Goal: Information Seeking & Learning: Learn about a topic

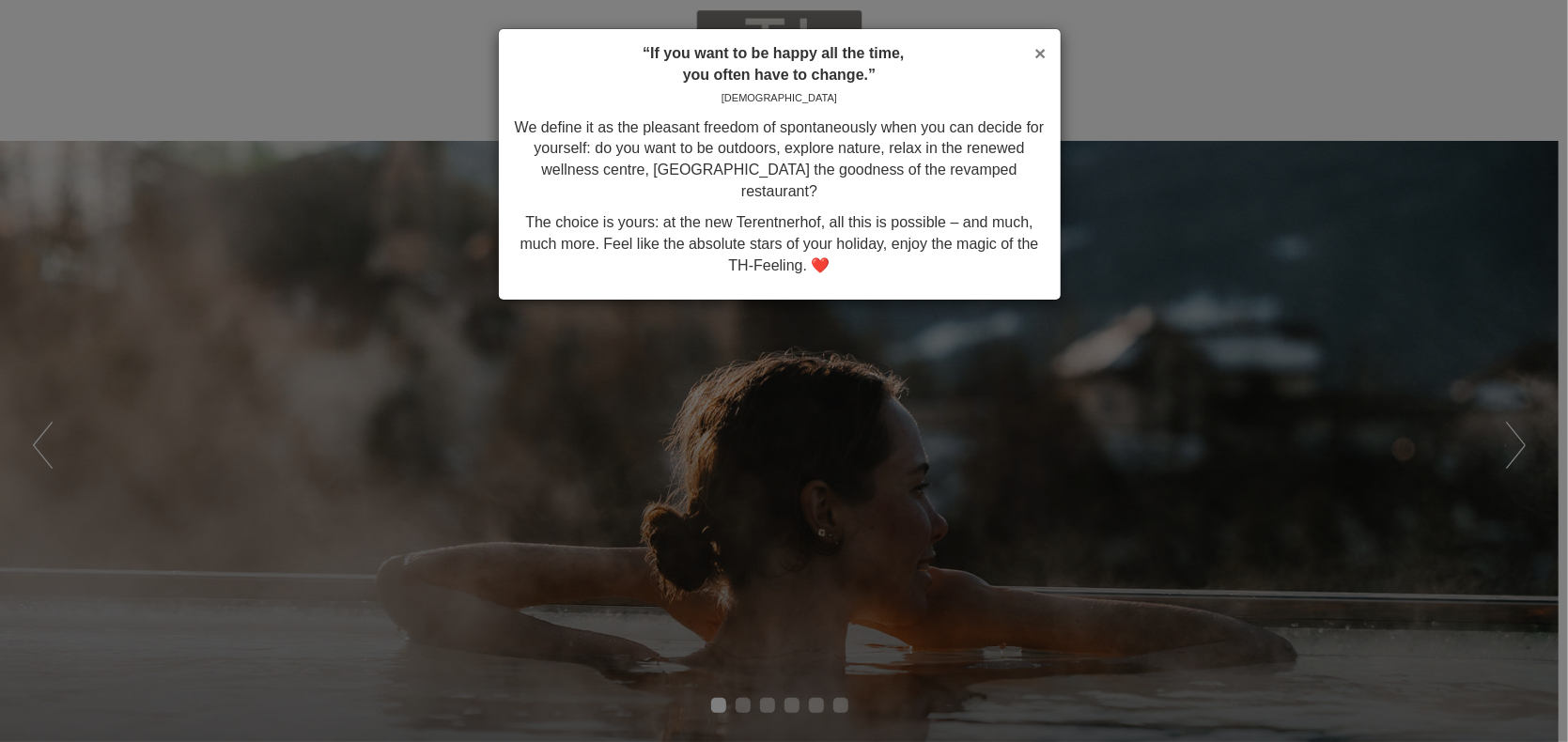
click at [1044, 51] on span "×" at bounding box center [1039, 53] width 11 height 22
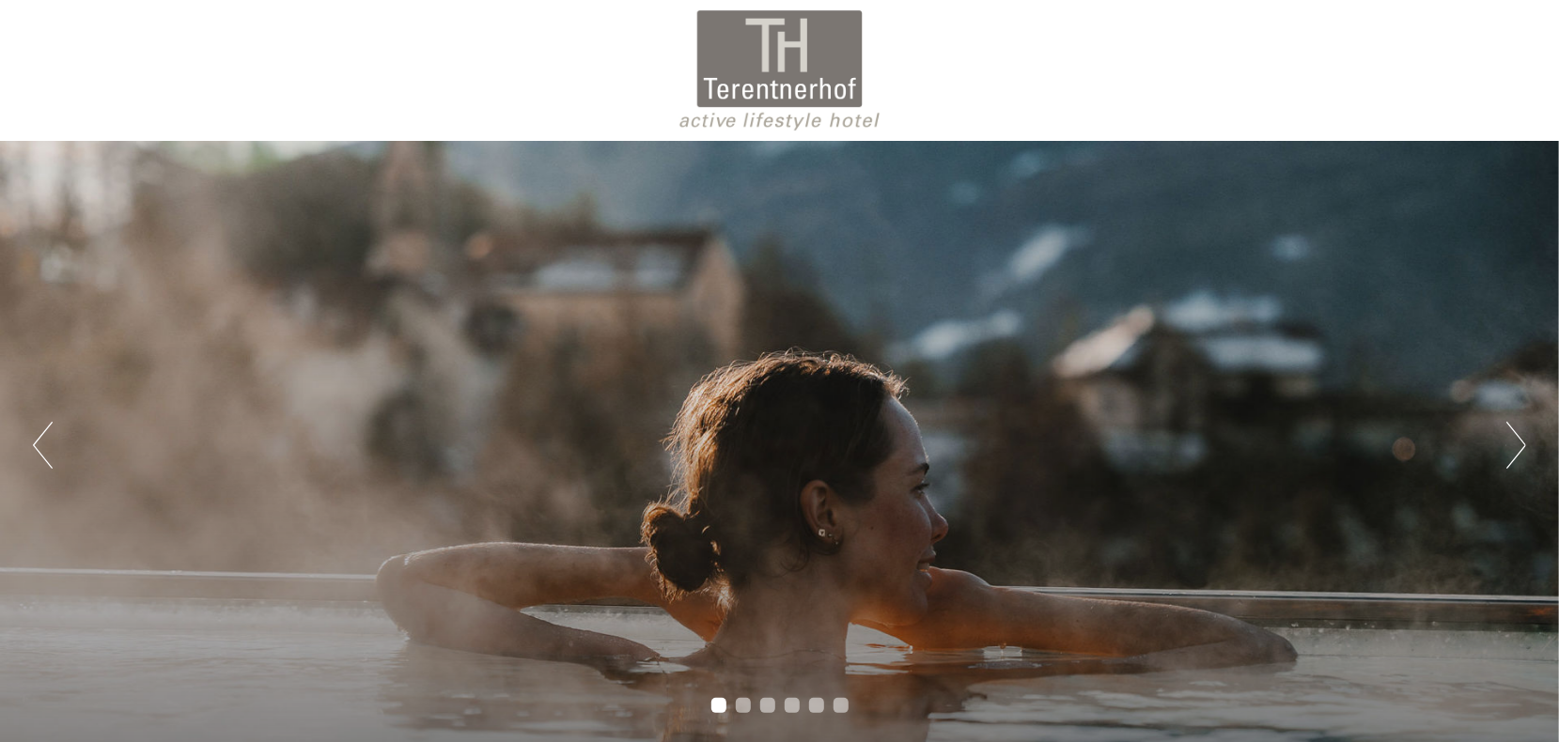
click at [1543, 438] on div "Previous Next 1 2 3 4 5 6" at bounding box center [779, 445] width 1559 height 609
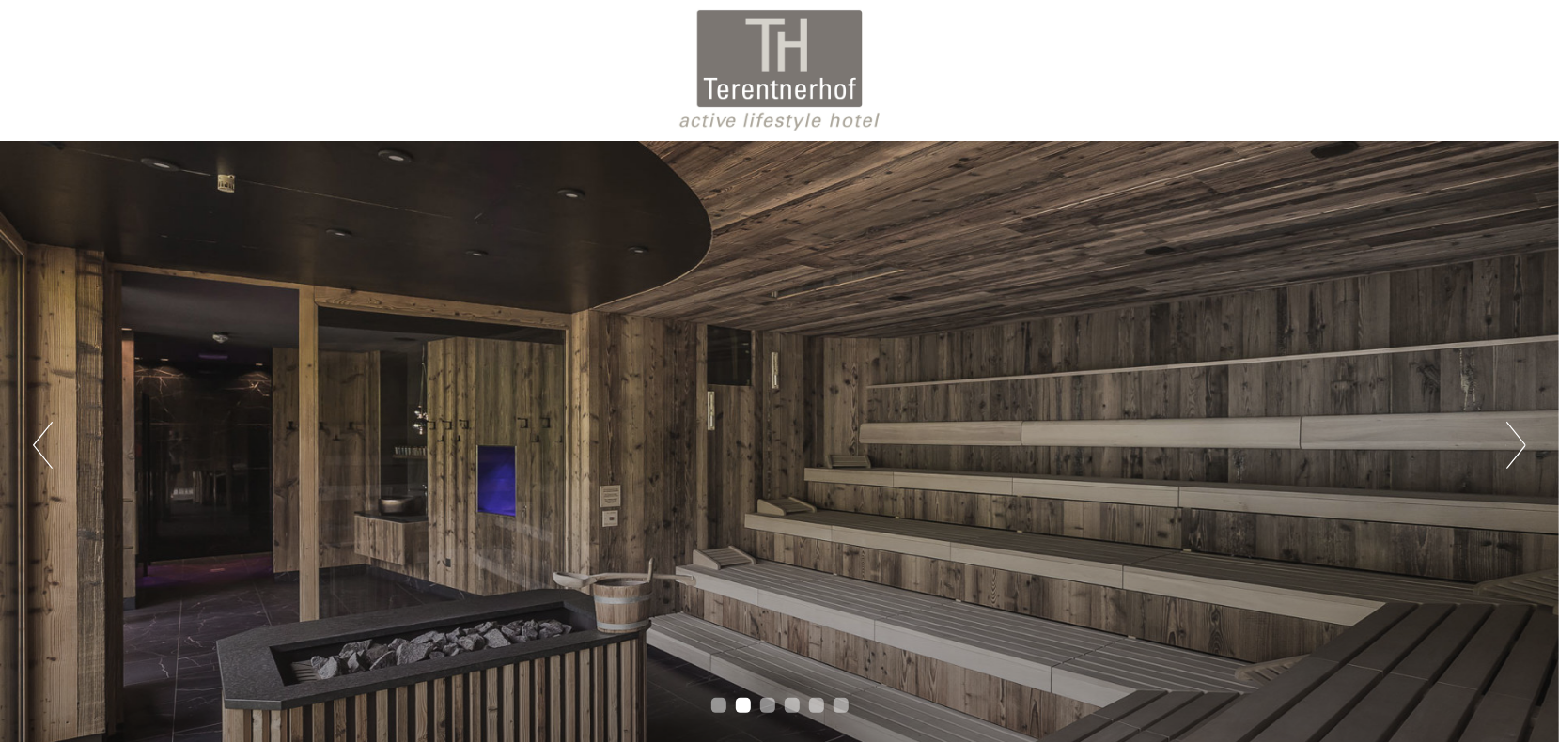
click at [1504, 446] on div "Previous Next 1 2 3 4 5 6" at bounding box center [779, 445] width 1559 height 609
click at [1509, 440] on button "Next" at bounding box center [1516, 445] width 20 height 47
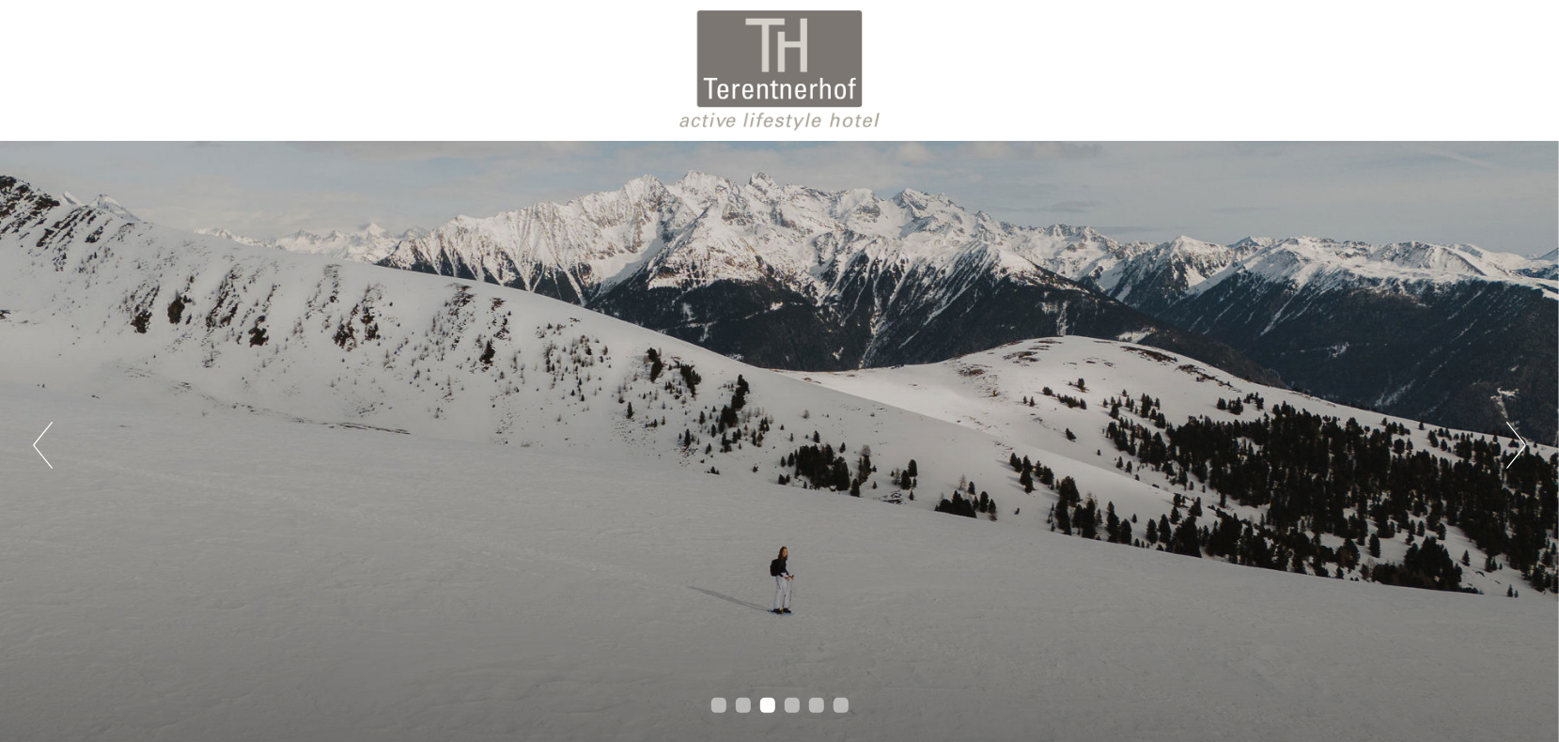
click at [1509, 440] on button "Next" at bounding box center [1516, 445] width 20 height 47
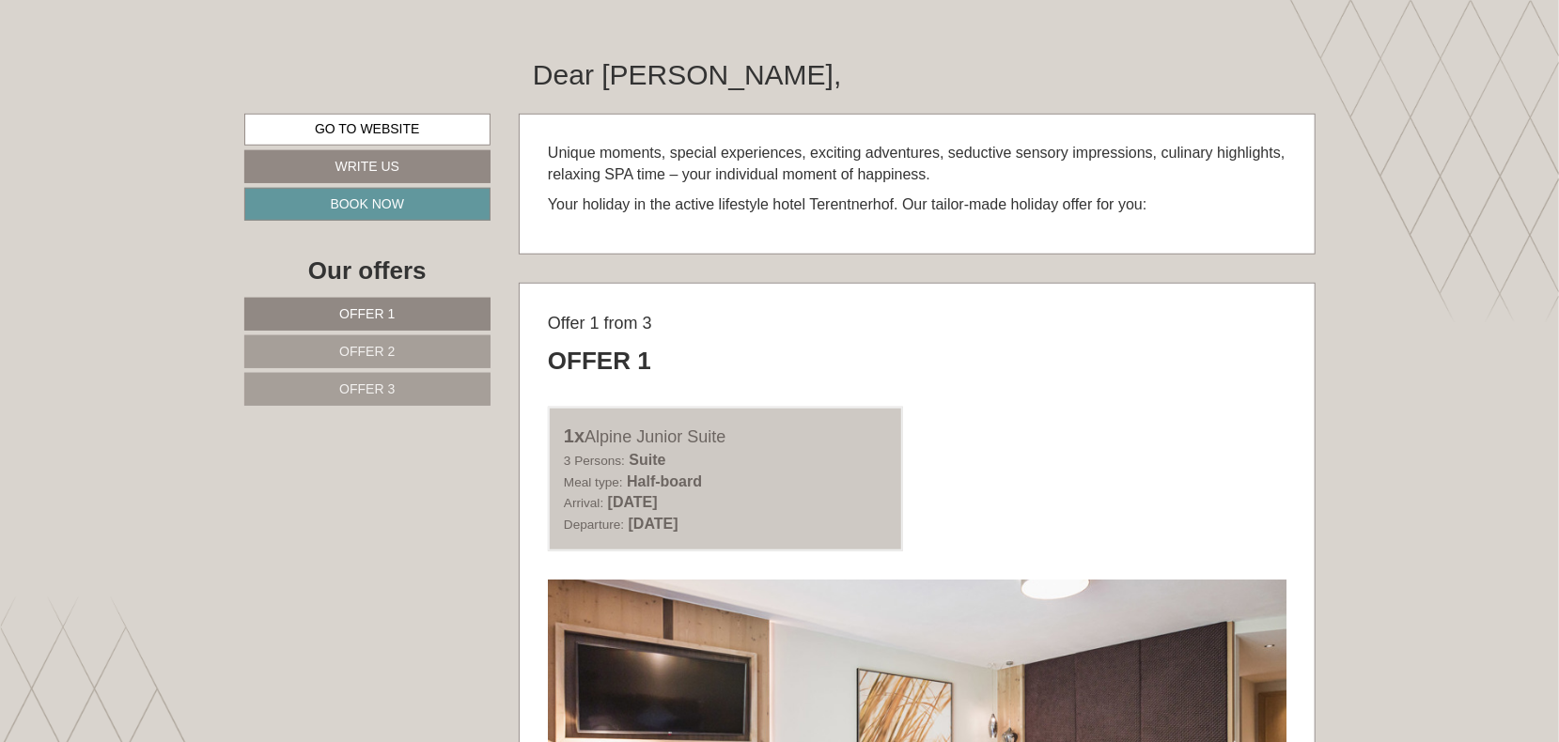
scroll to position [1002, 0]
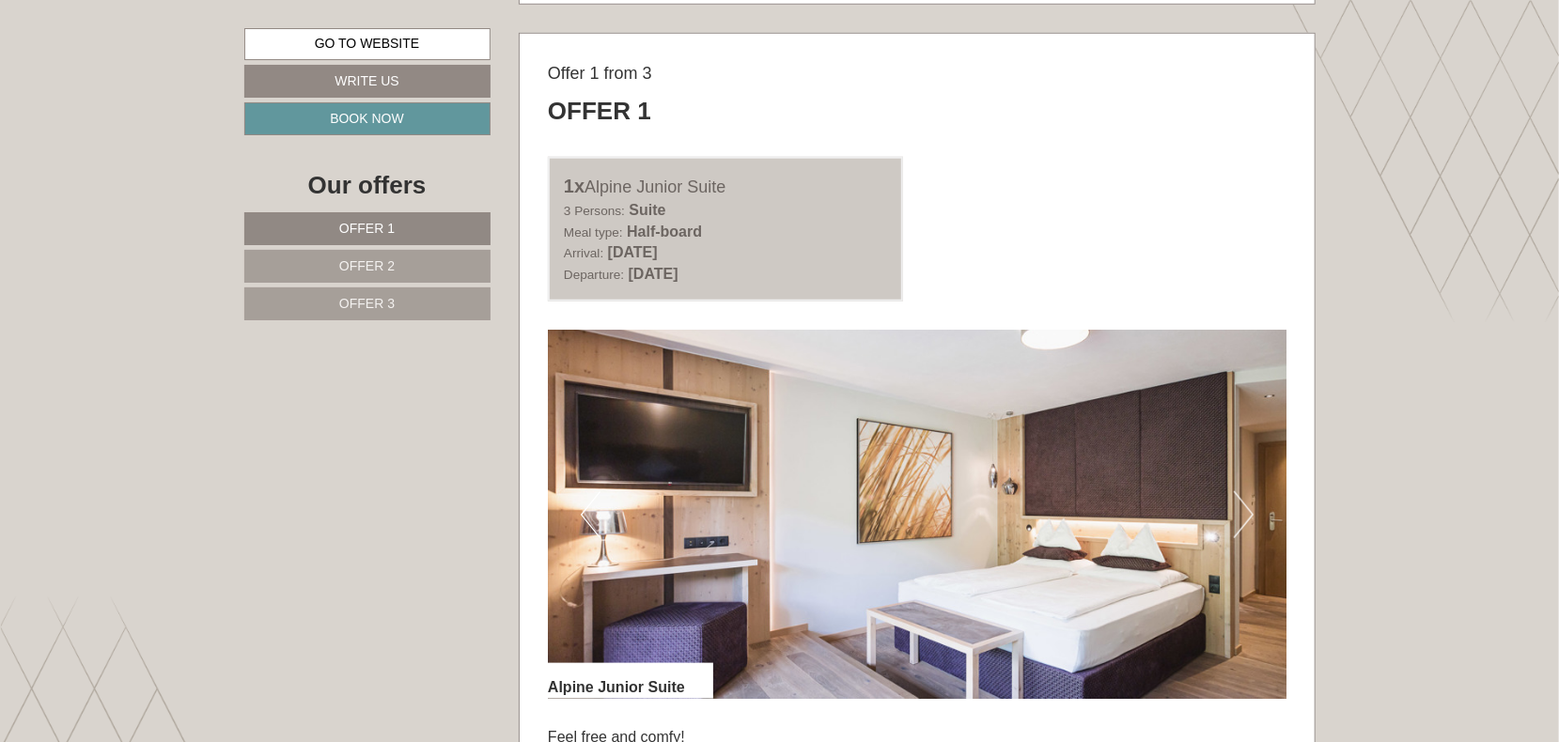
click at [1245, 514] on button "Next" at bounding box center [1244, 514] width 20 height 47
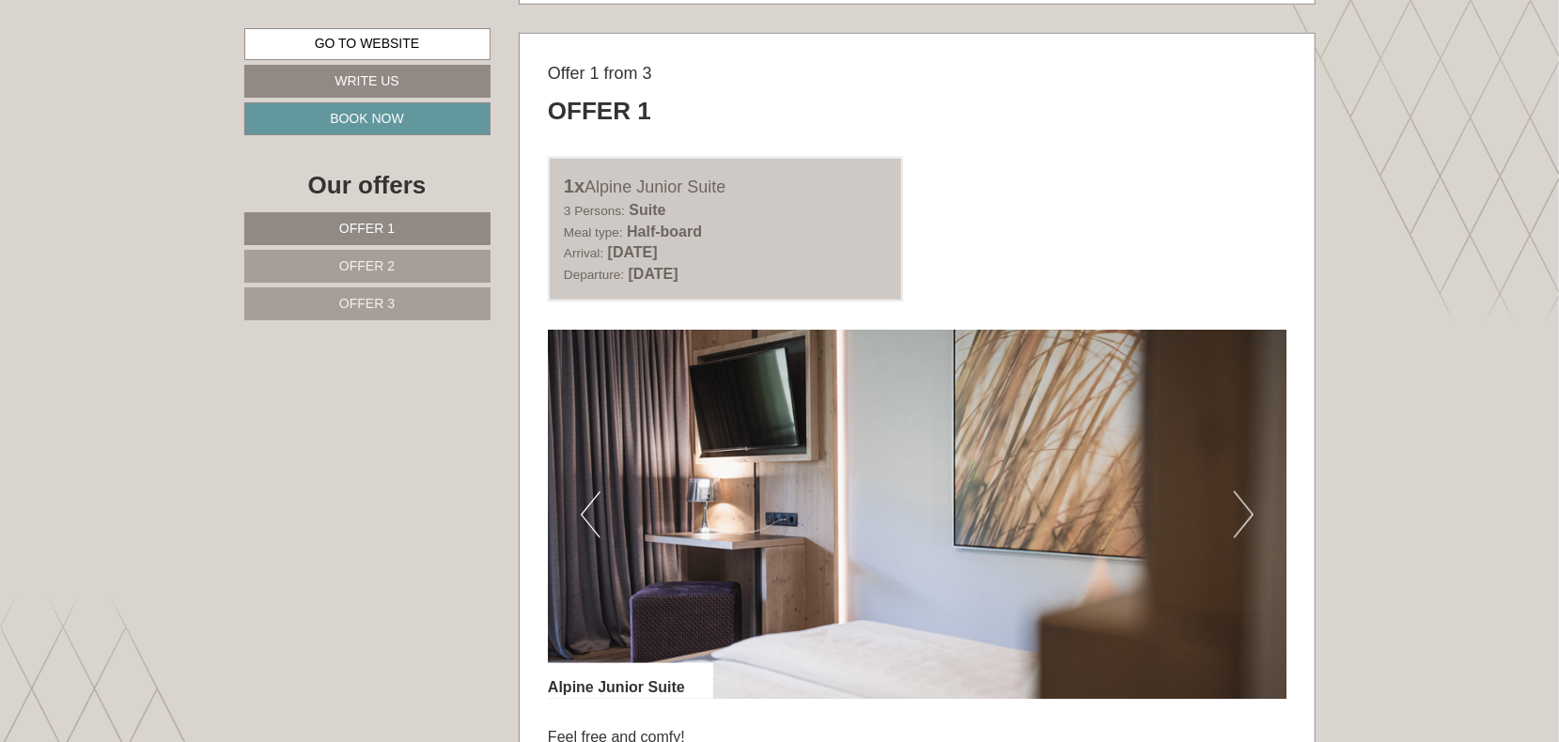
click at [1245, 514] on button "Next" at bounding box center [1244, 514] width 20 height 47
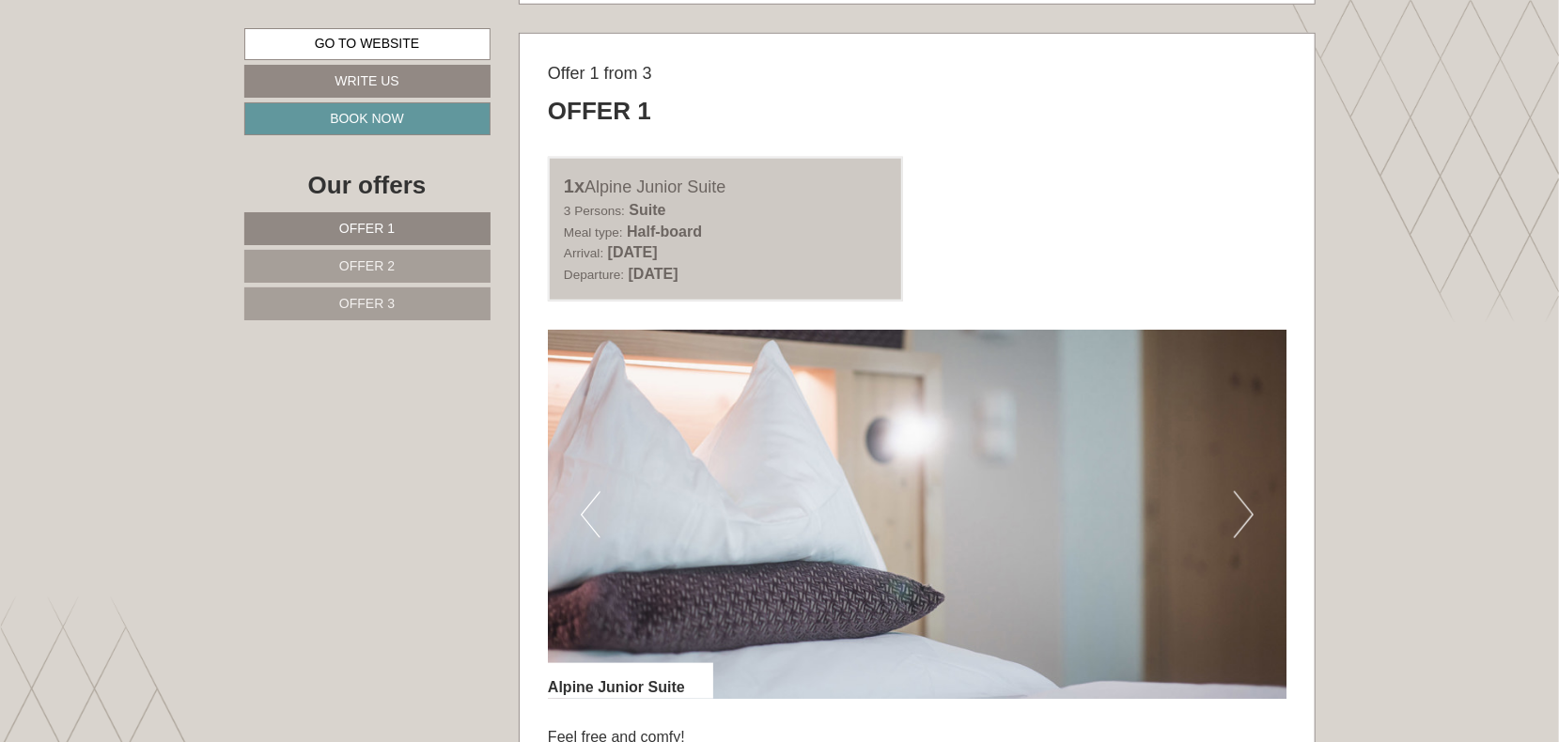
click at [1245, 514] on button "Next" at bounding box center [1244, 514] width 20 height 47
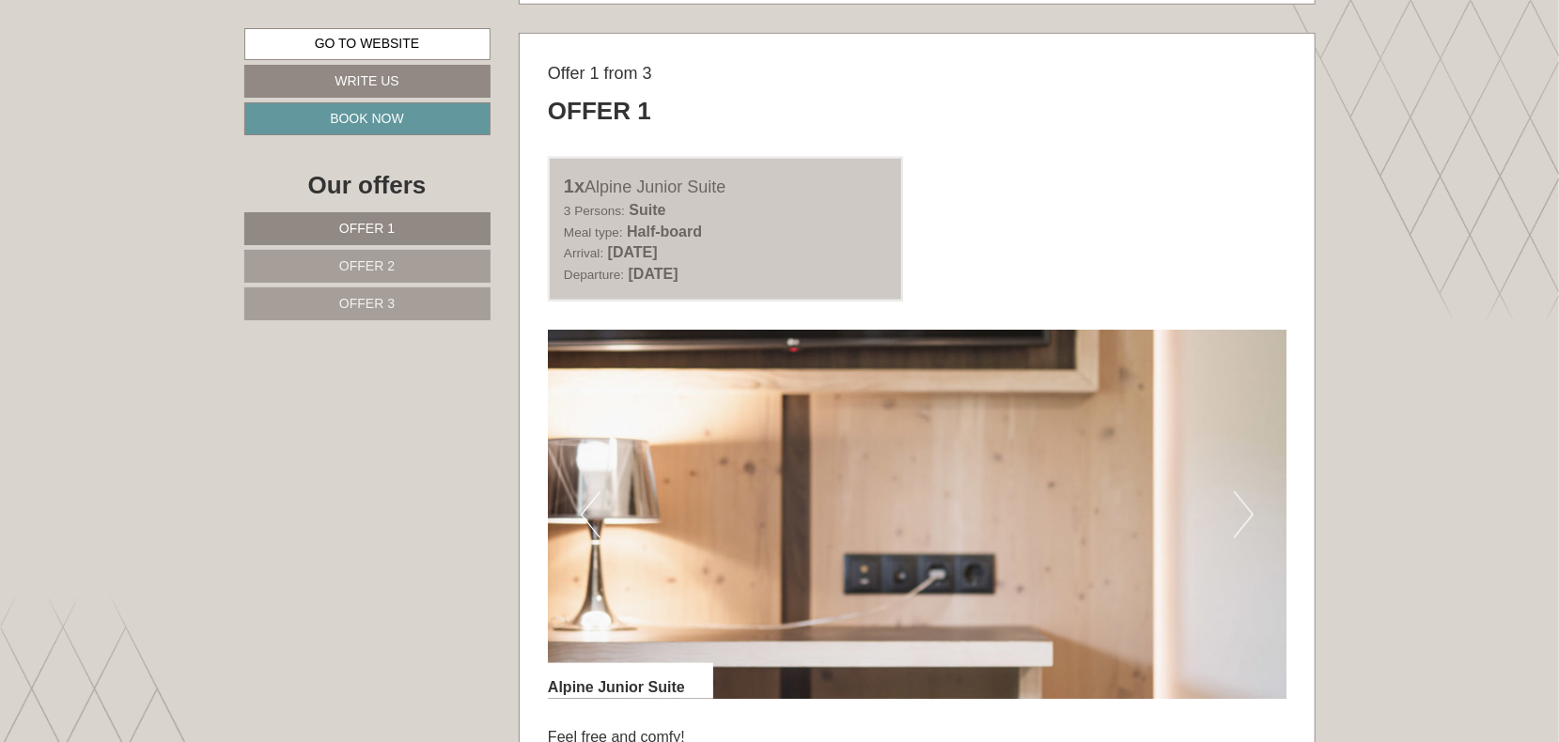
click at [1245, 514] on button "Next" at bounding box center [1244, 514] width 20 height 47
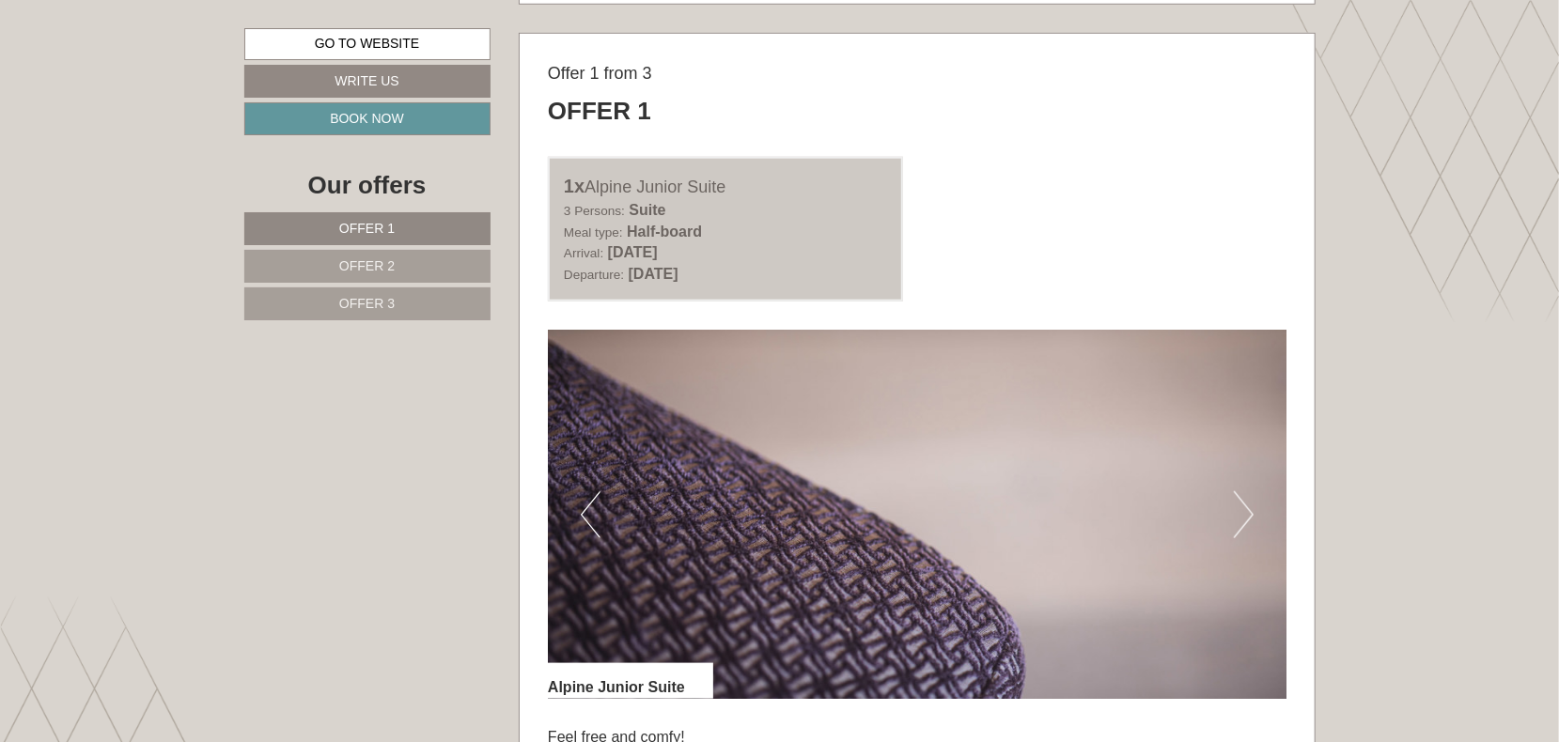
click at [1246, 514] on button "Next" at bounding box center [1244, 514] width 20 height 47
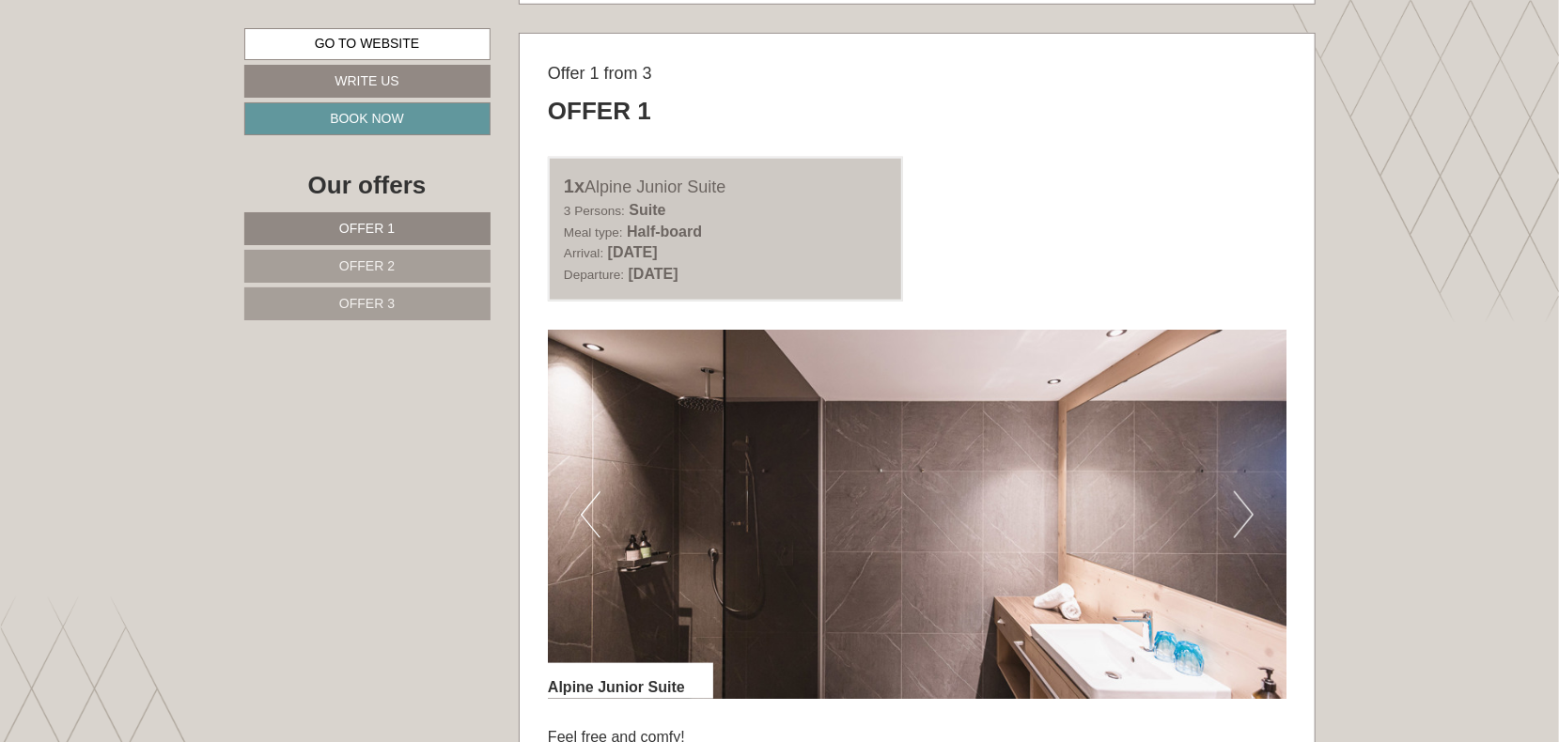
click at [1247, 514] on button "Next" at bounding box center [1244, 514] width 20 height 47
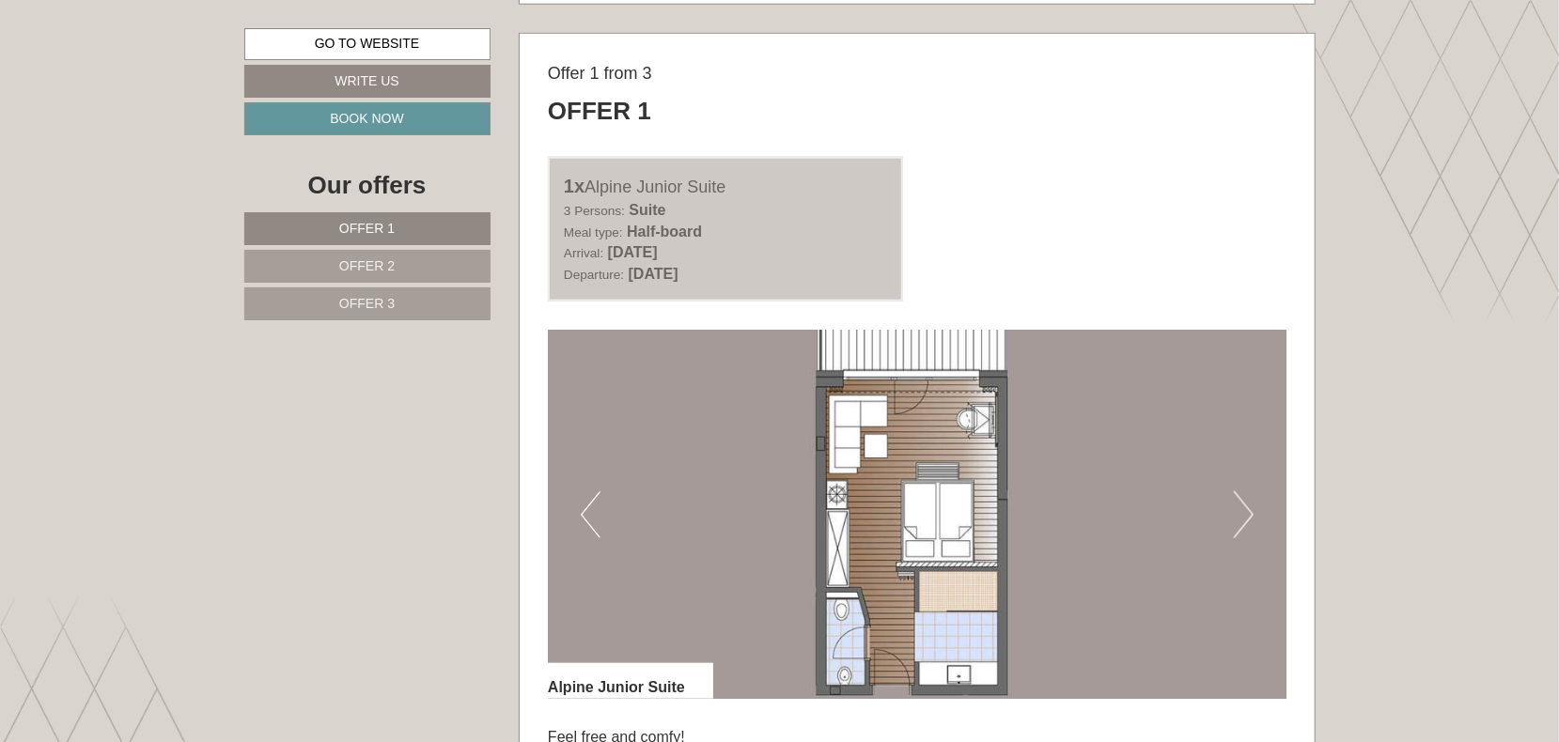
scroll to position [1252, 0]
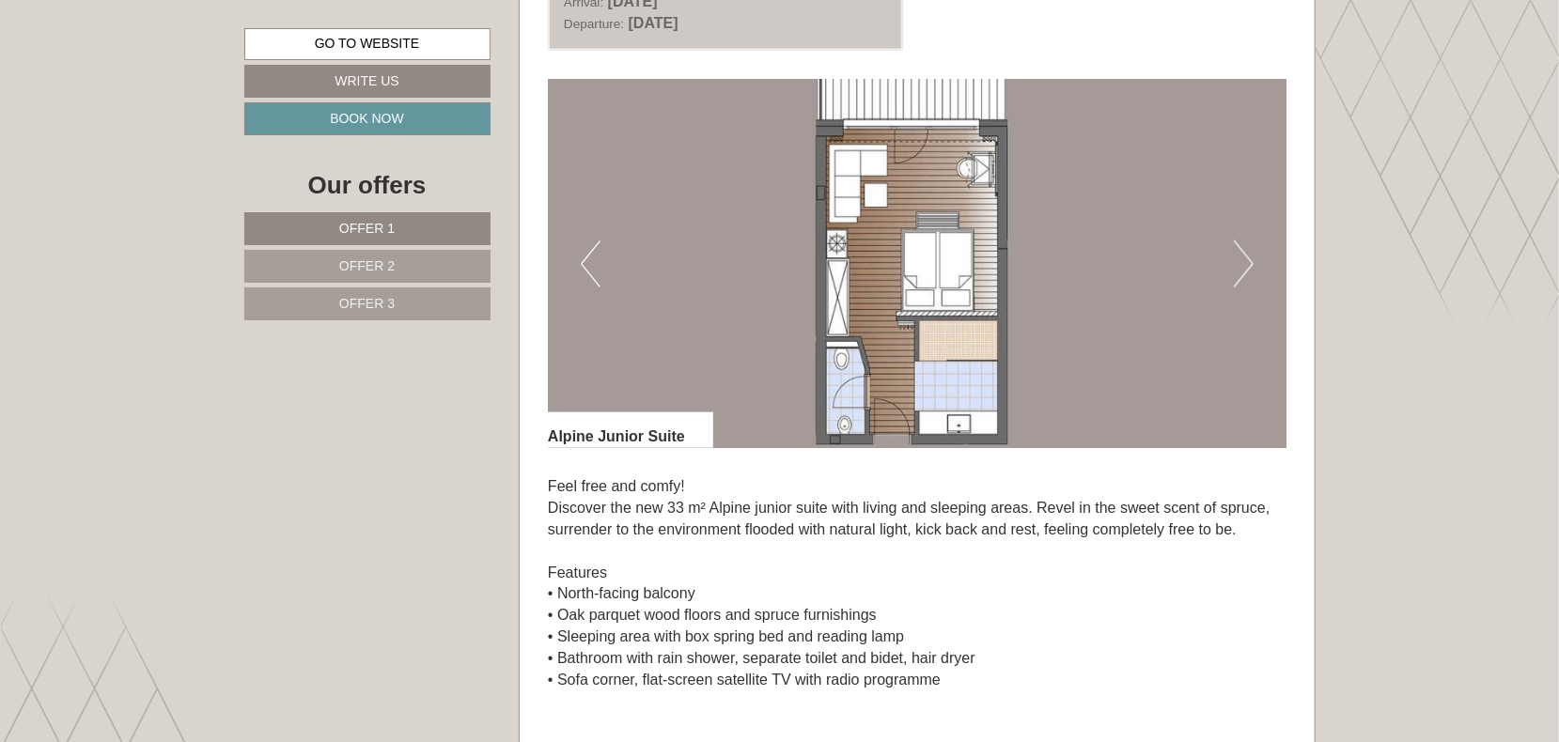
click at [1240, 264] on button "Next" at bounding box center [1244, 264] width 20 height 47
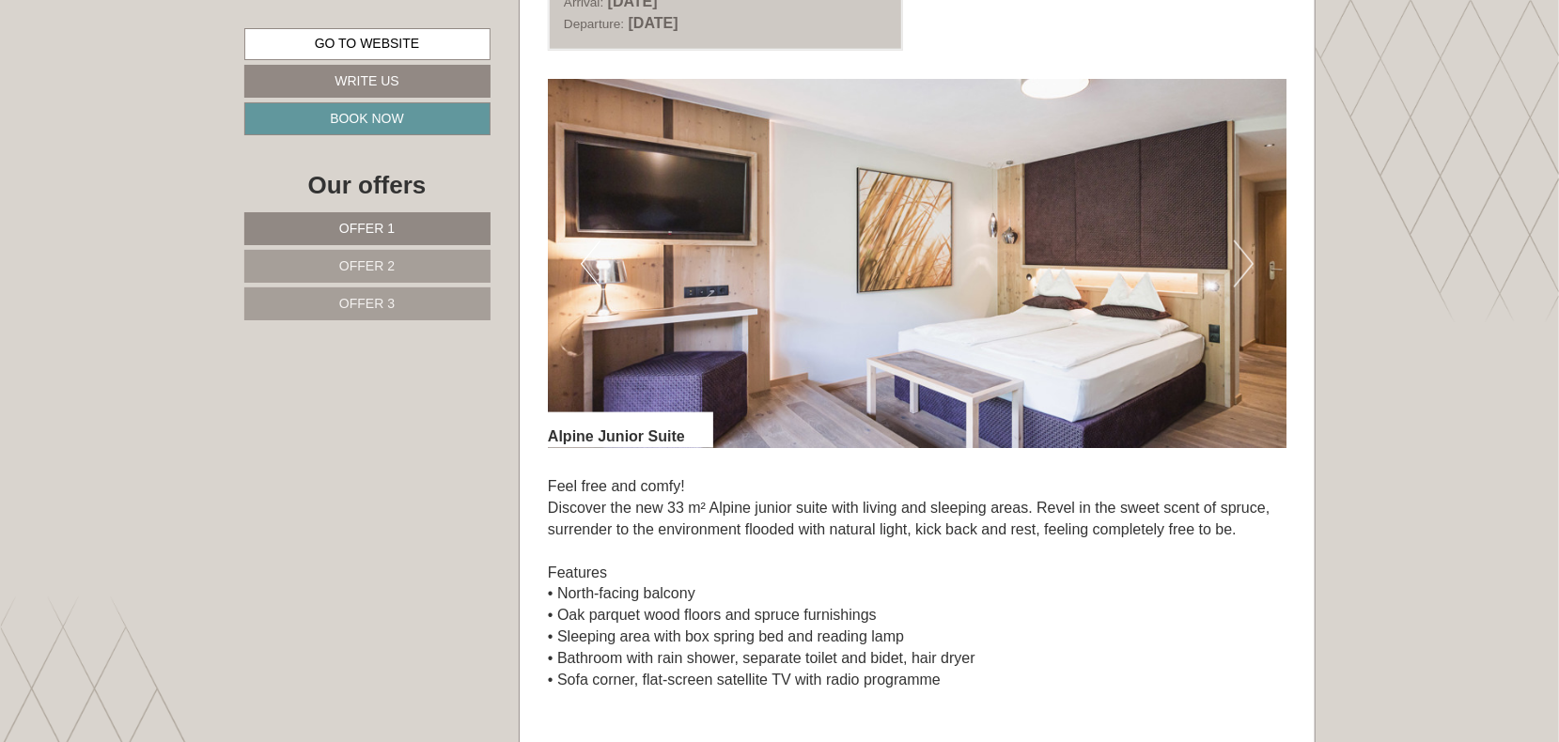
click at [1240, 264] on button "Next" at bounding box center [1244, 264] width 20 height 47
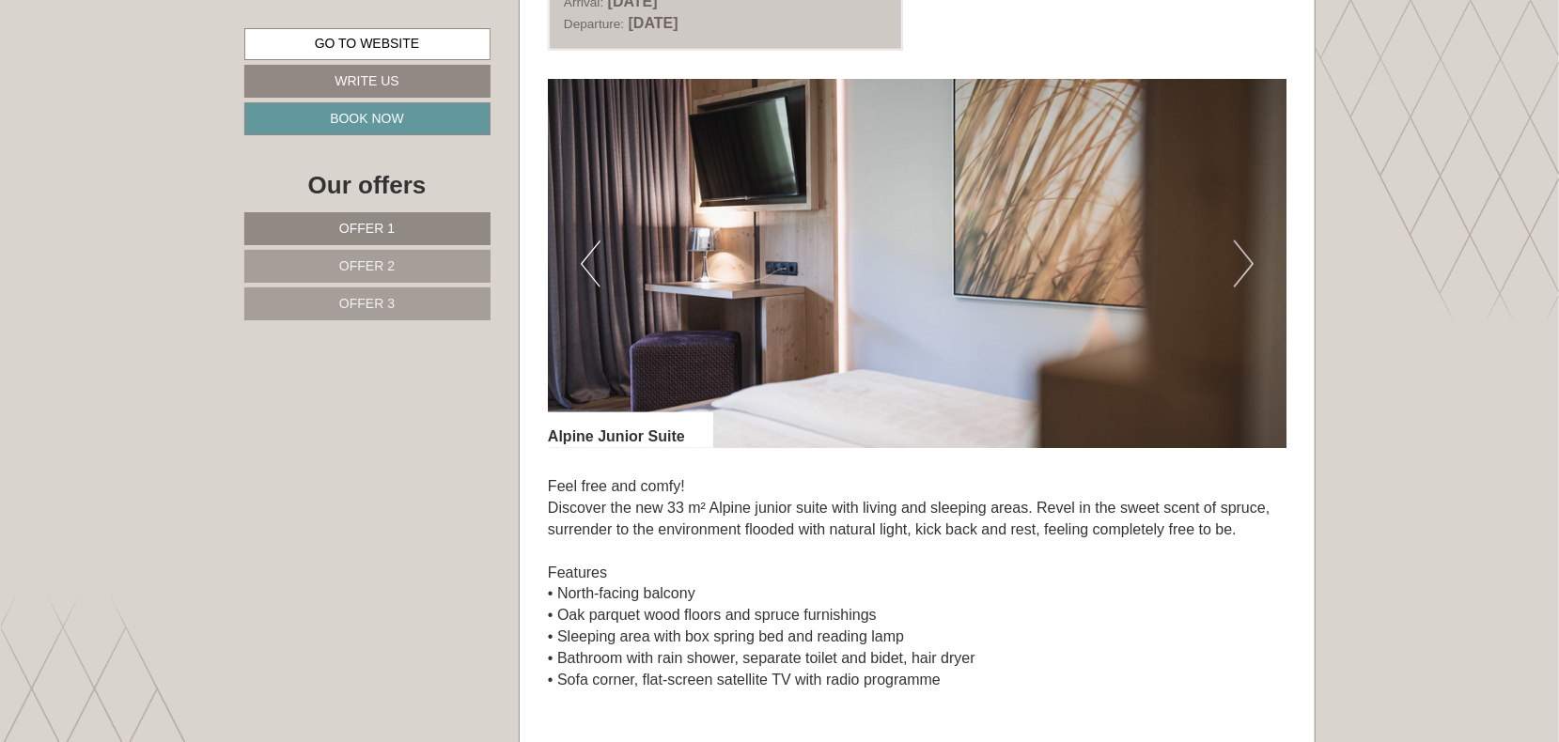
click at [1240, 264] on button "Next" at bounding box center [1244, 264] width 20 height 47
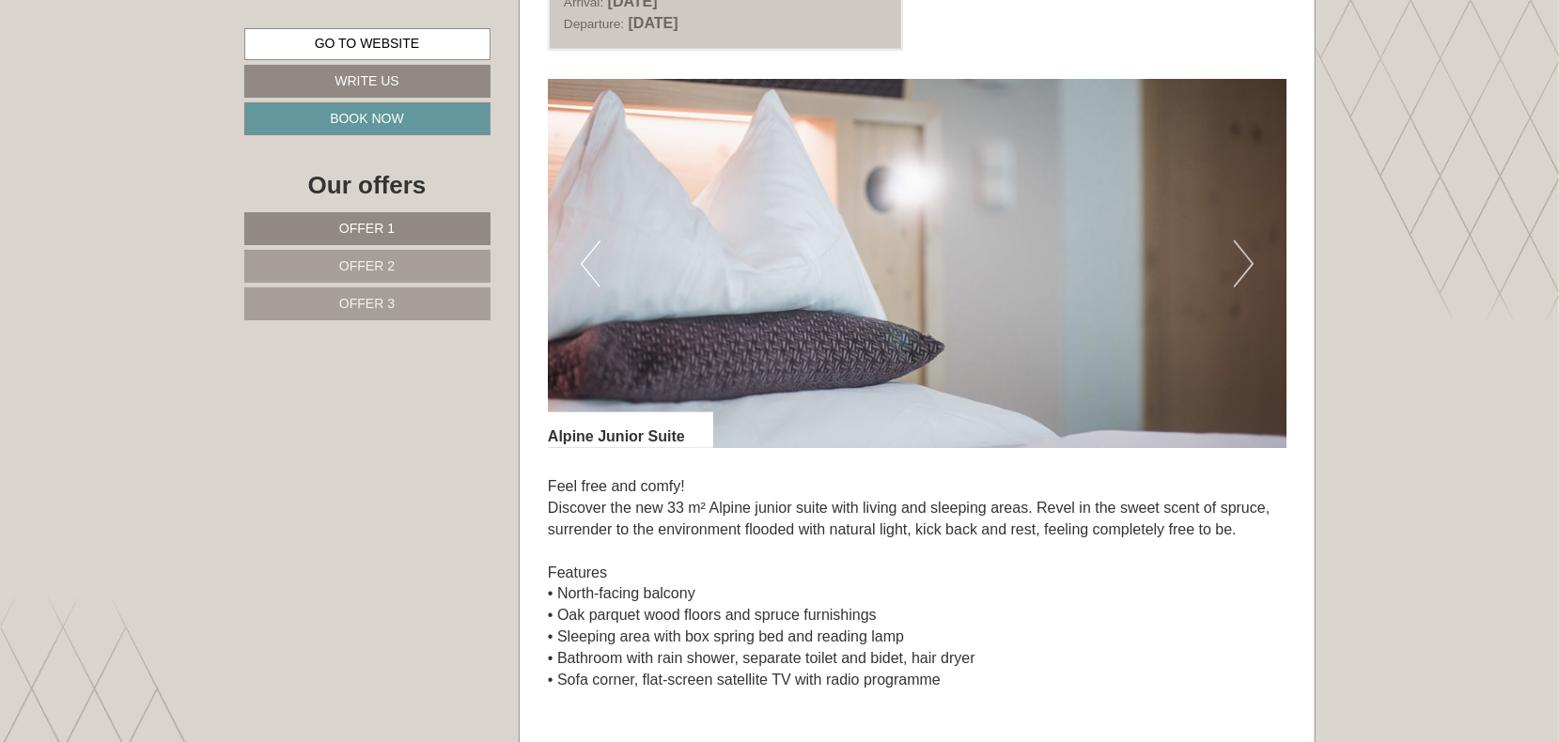
click at [1240, 264] on button "Next" at bounding box center [1244, 264] width 20 height 47
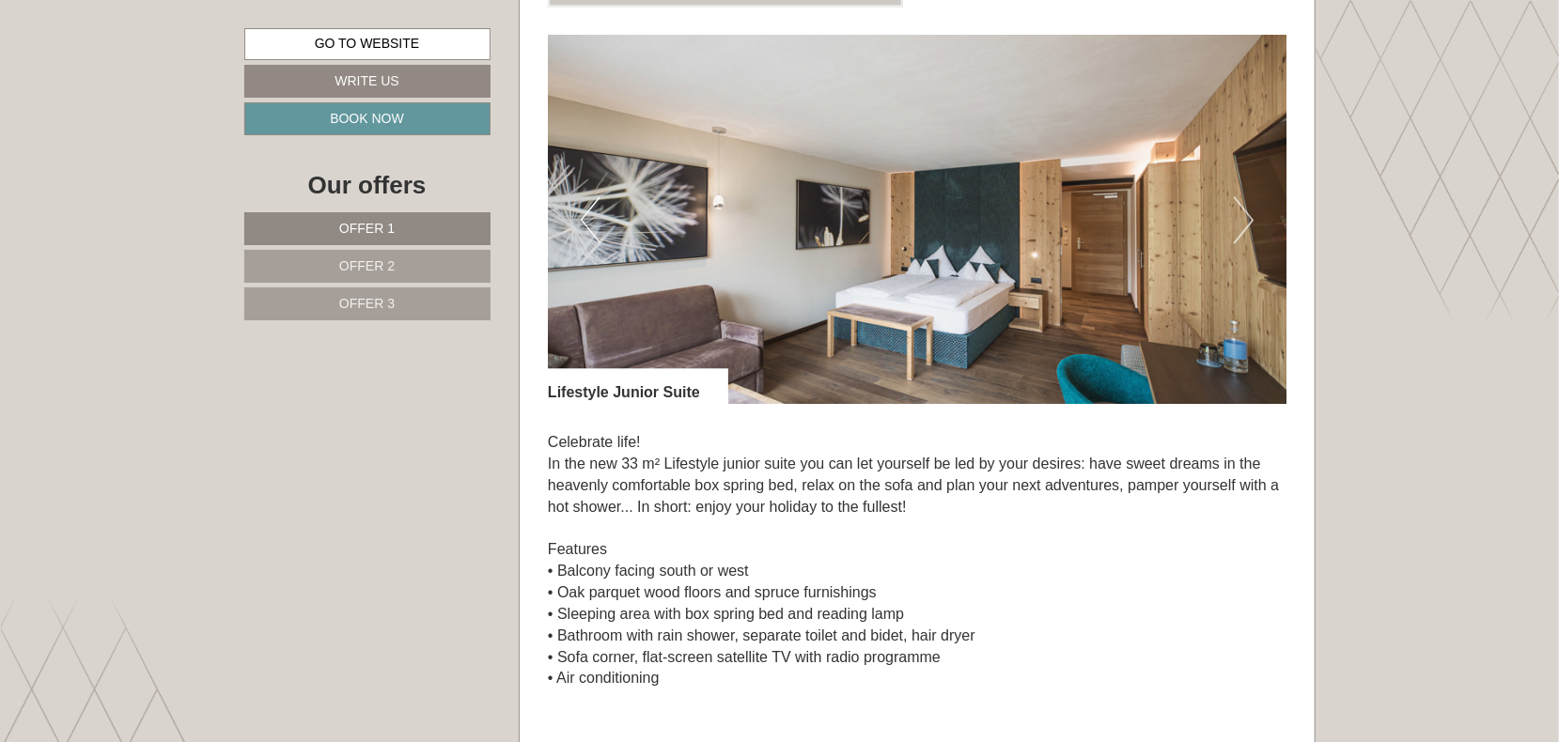
scroll to position [2756, 0]
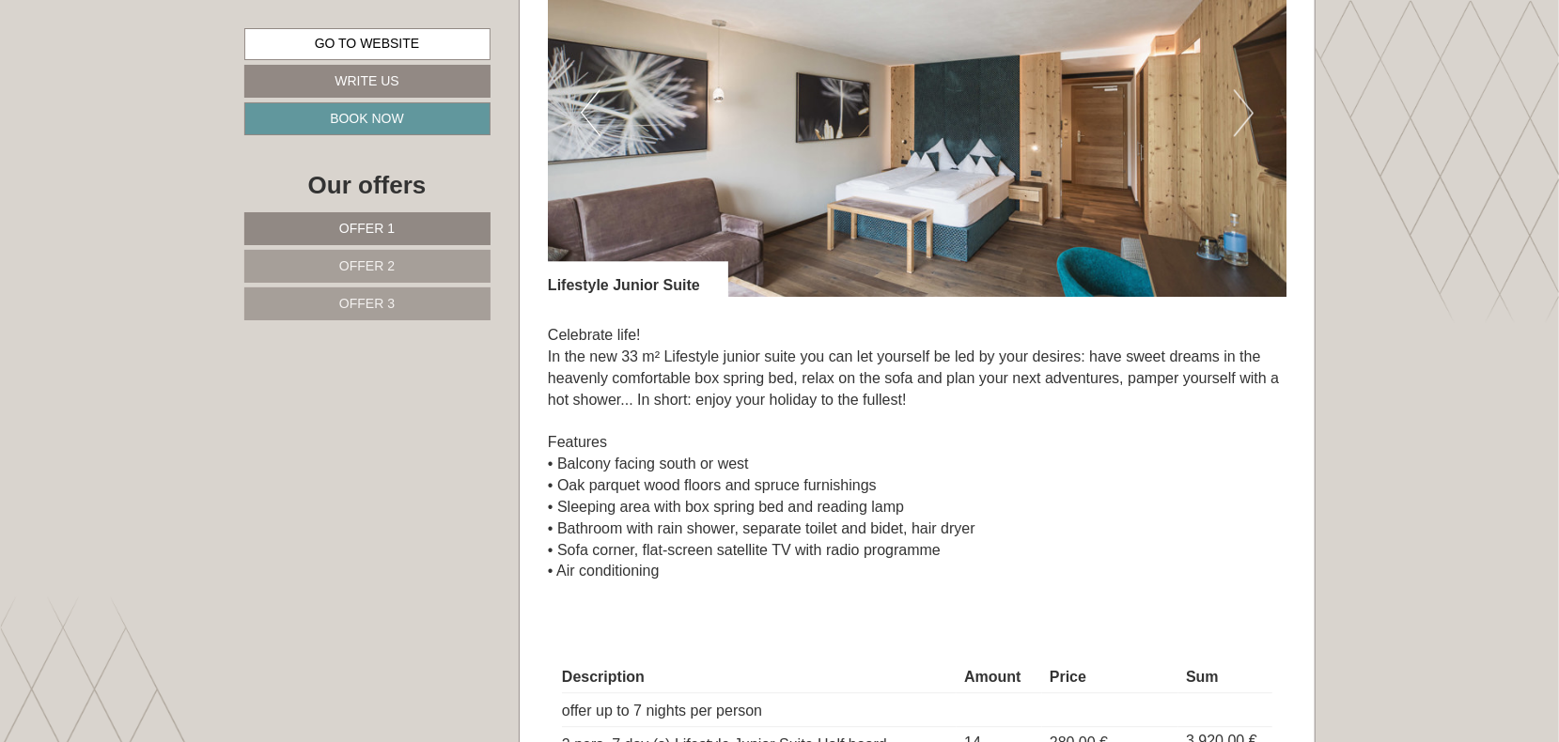
click at [371, 257] on link "Offer 2" at bounding box center [367, 266] width 246 height 33
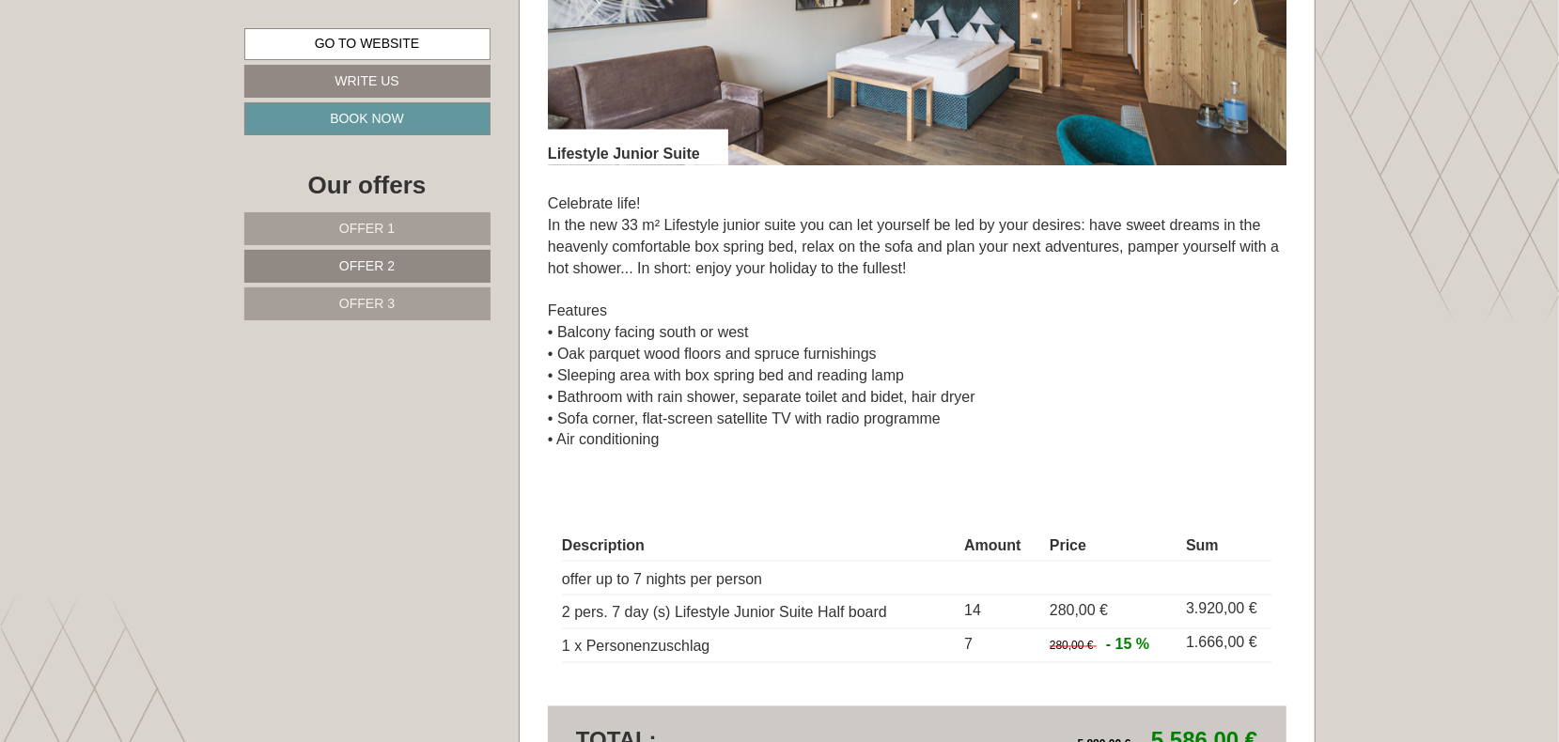
scroll to position [1284, 0]
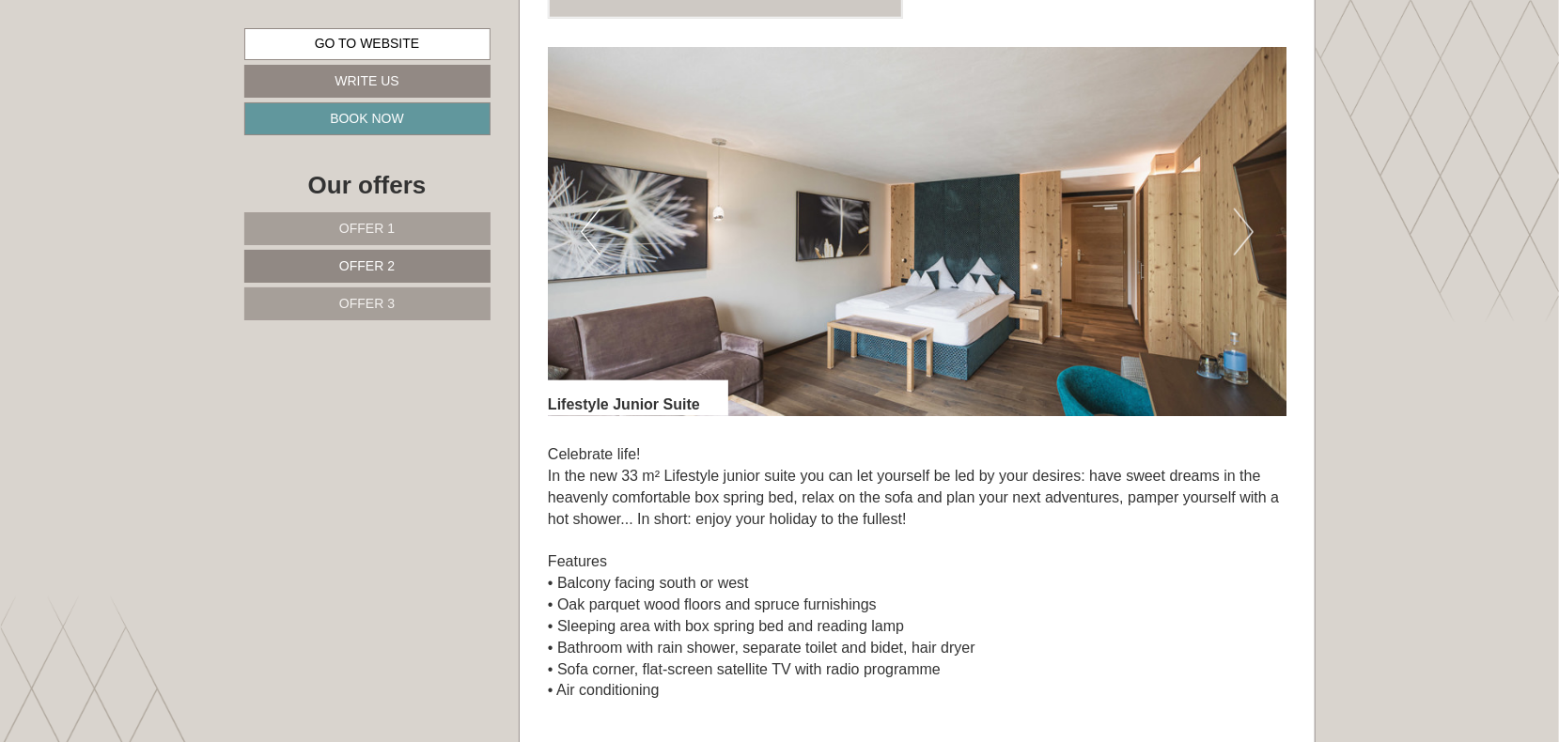
click at [1249, 226] on button "Next" at bounding box center [1244, 232] width 20 height 47
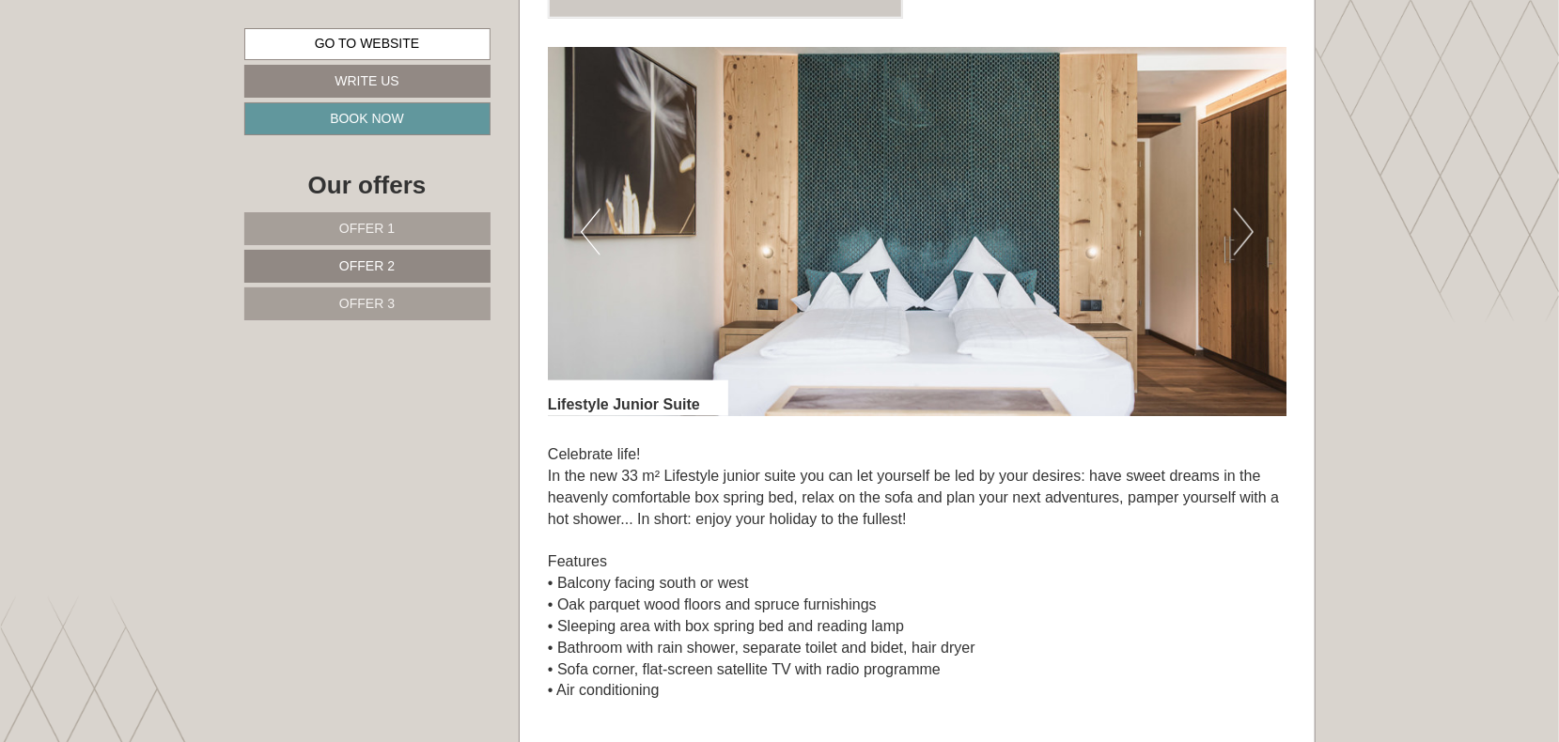
click at [1249, 226] on button "Next" at bounding box center [1244, 232] width 20 height 47
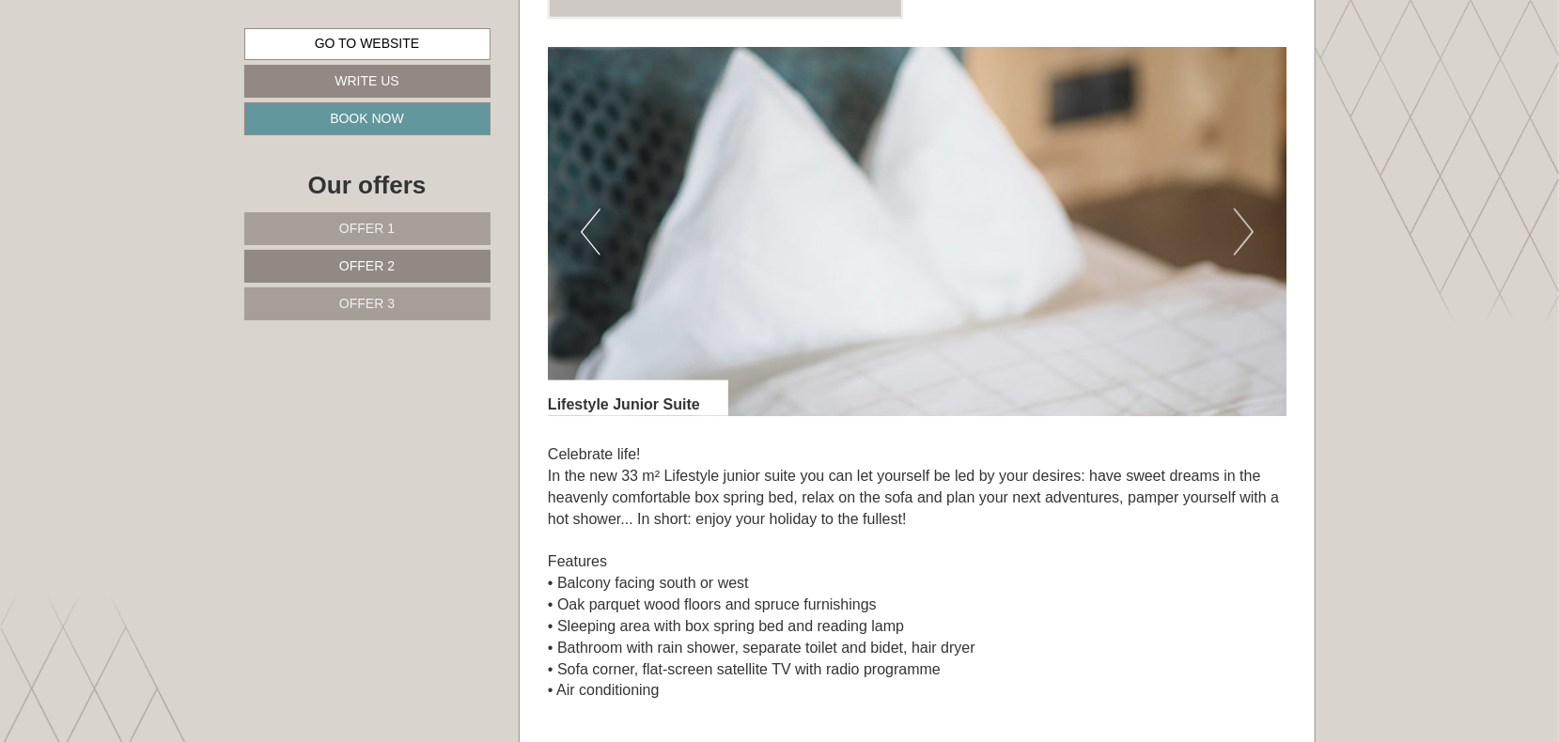
click at [1249, 226] on button "Next" at bounding box center [1244, 232] width 20 height 47
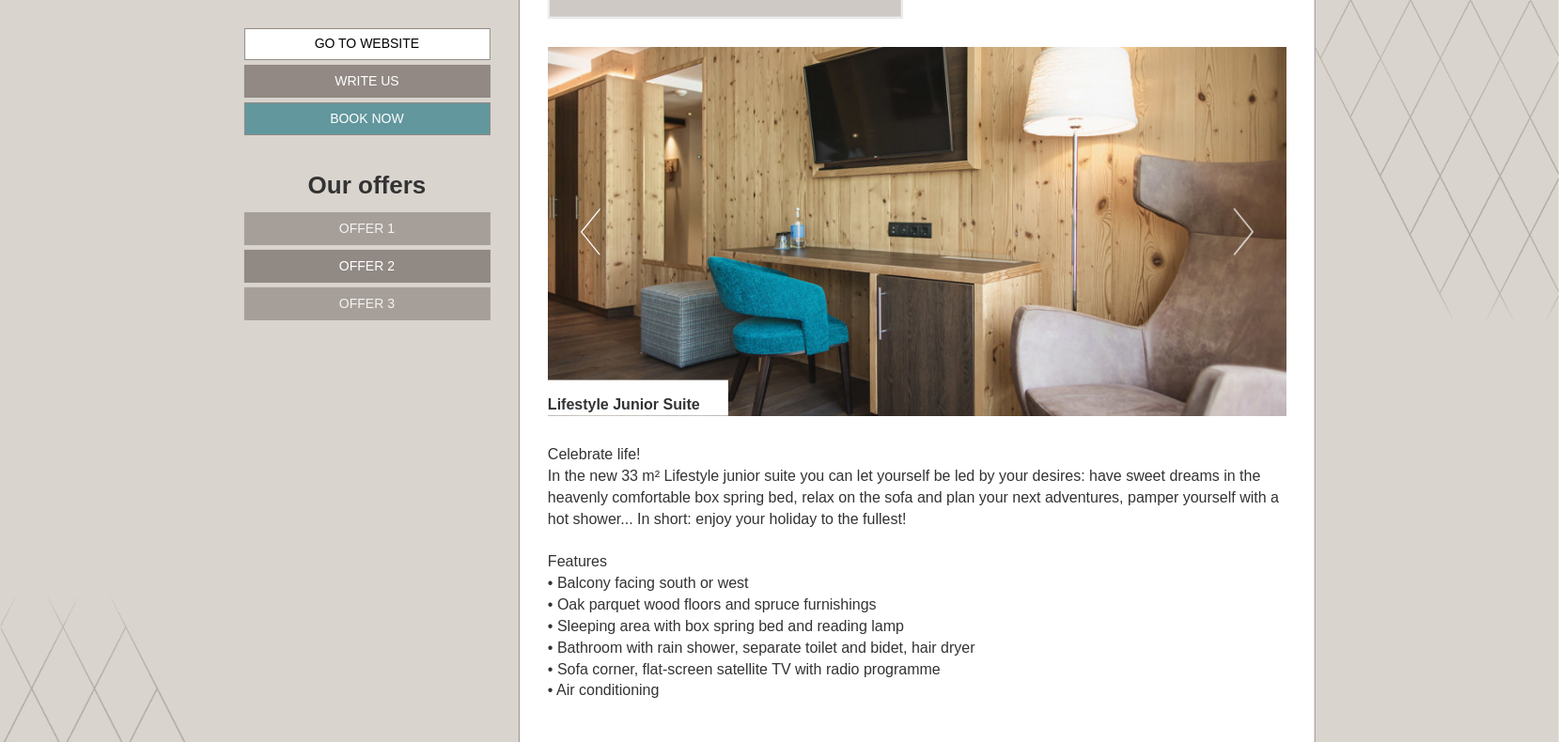
click at [1249, 226] on button "Next" at bounding box center [1244, 232] width 20 height 47
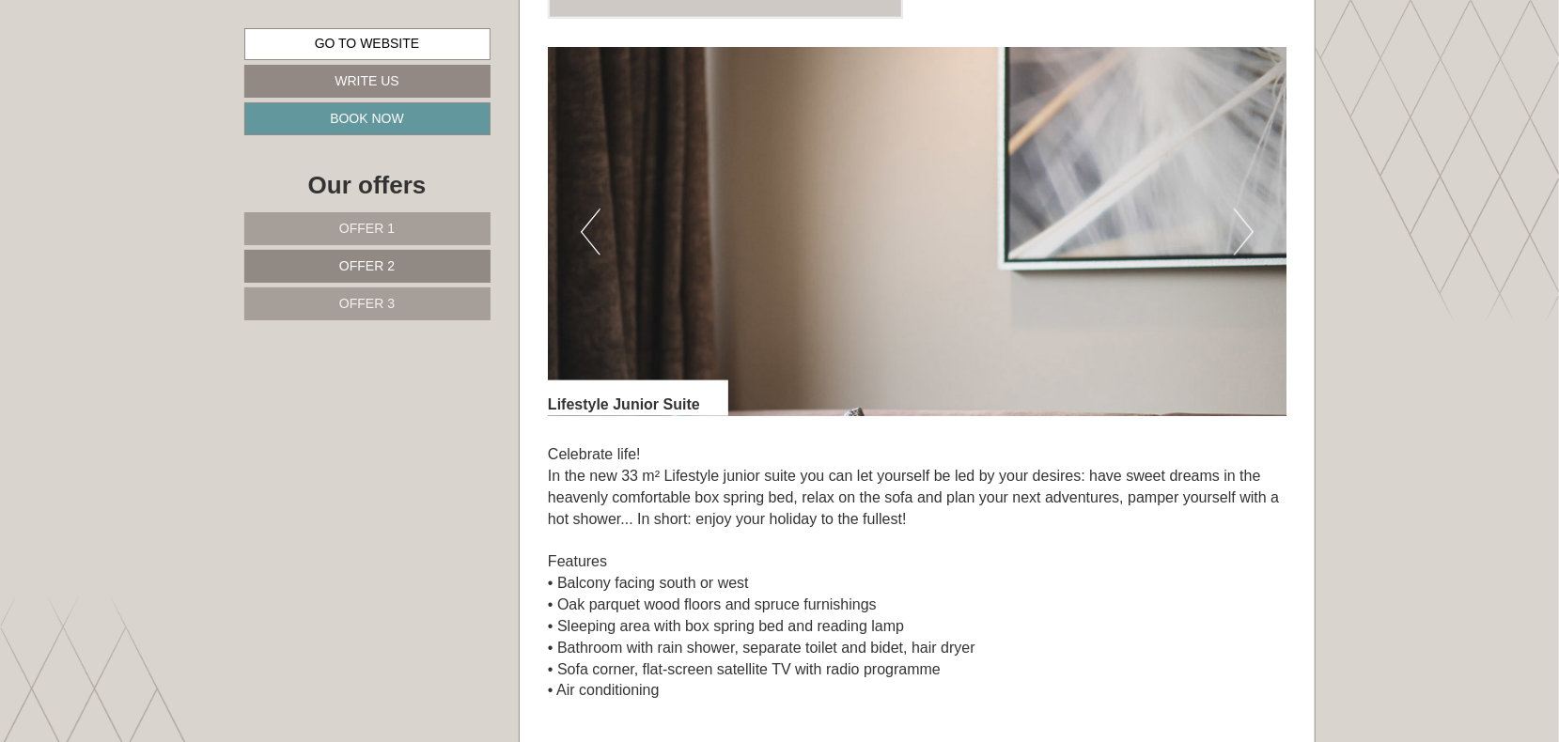
click at [1249, 226] on button "Next" at bounding box center [1244, 232] width 20 height 47
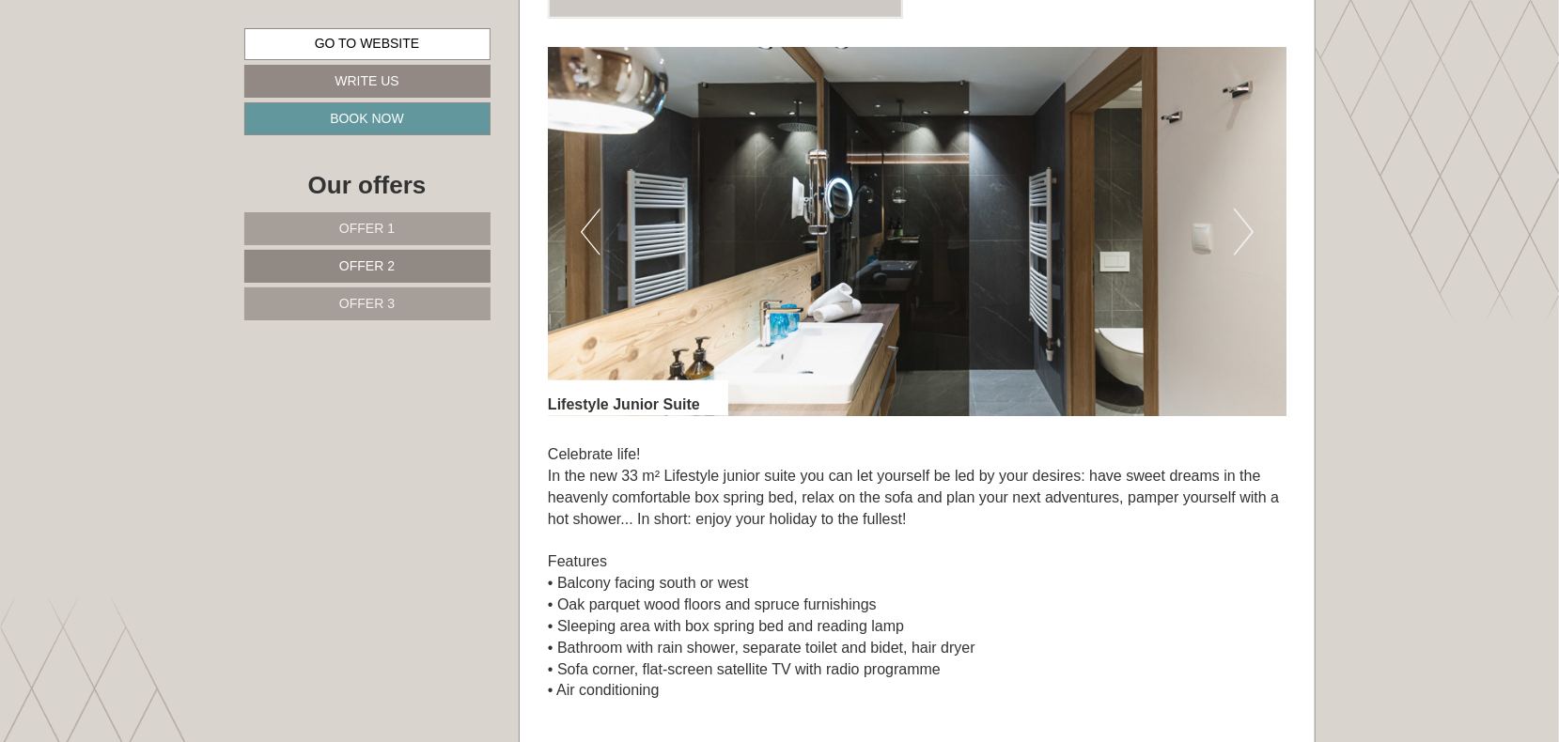
click at [1249, 226] on button "Next" at bounding box center [1244, 232] width 20 height 47
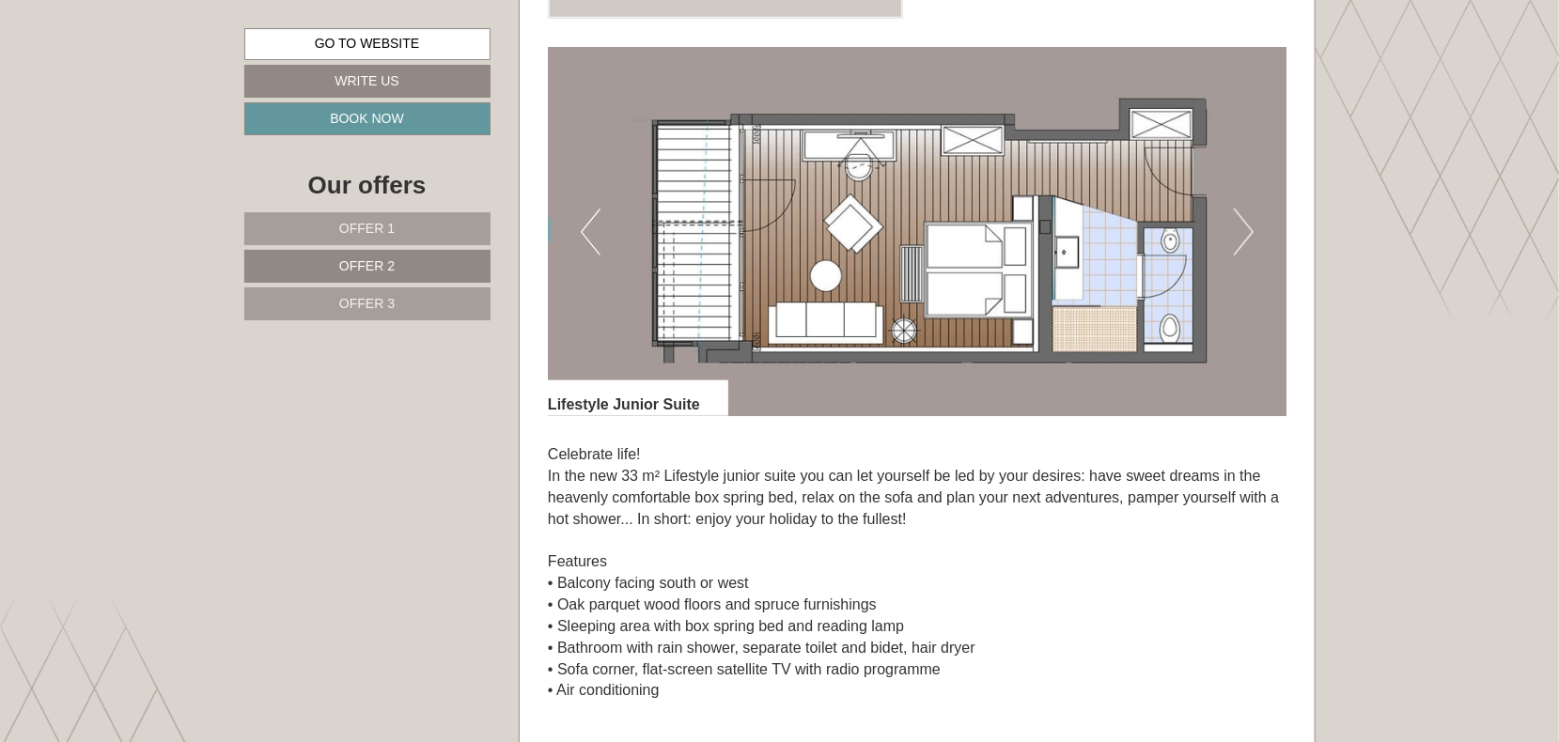
click at [1249, 226] on button "Next" at bounding box center [1244, 232] width 20 height 47
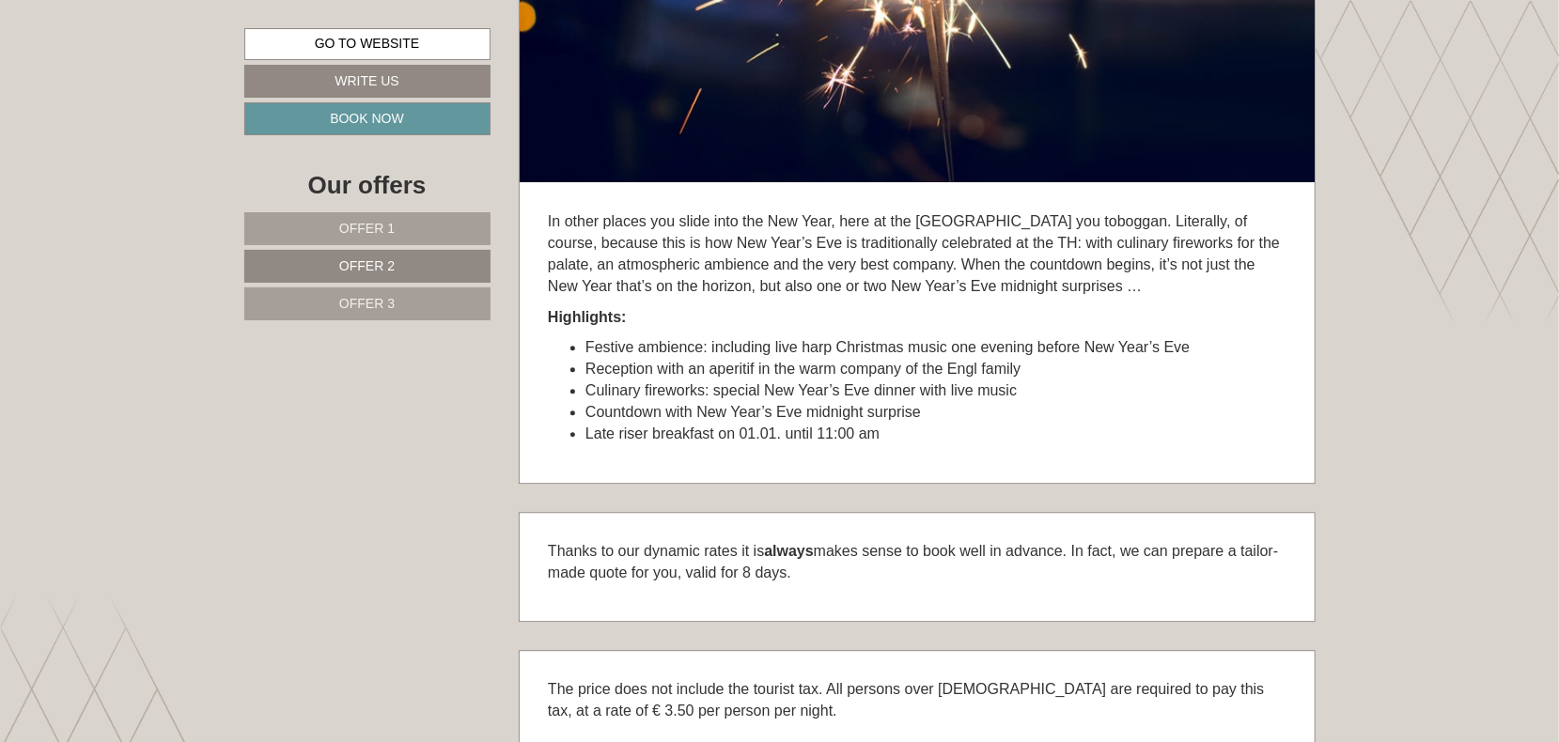
scroll to position [3039, 0]
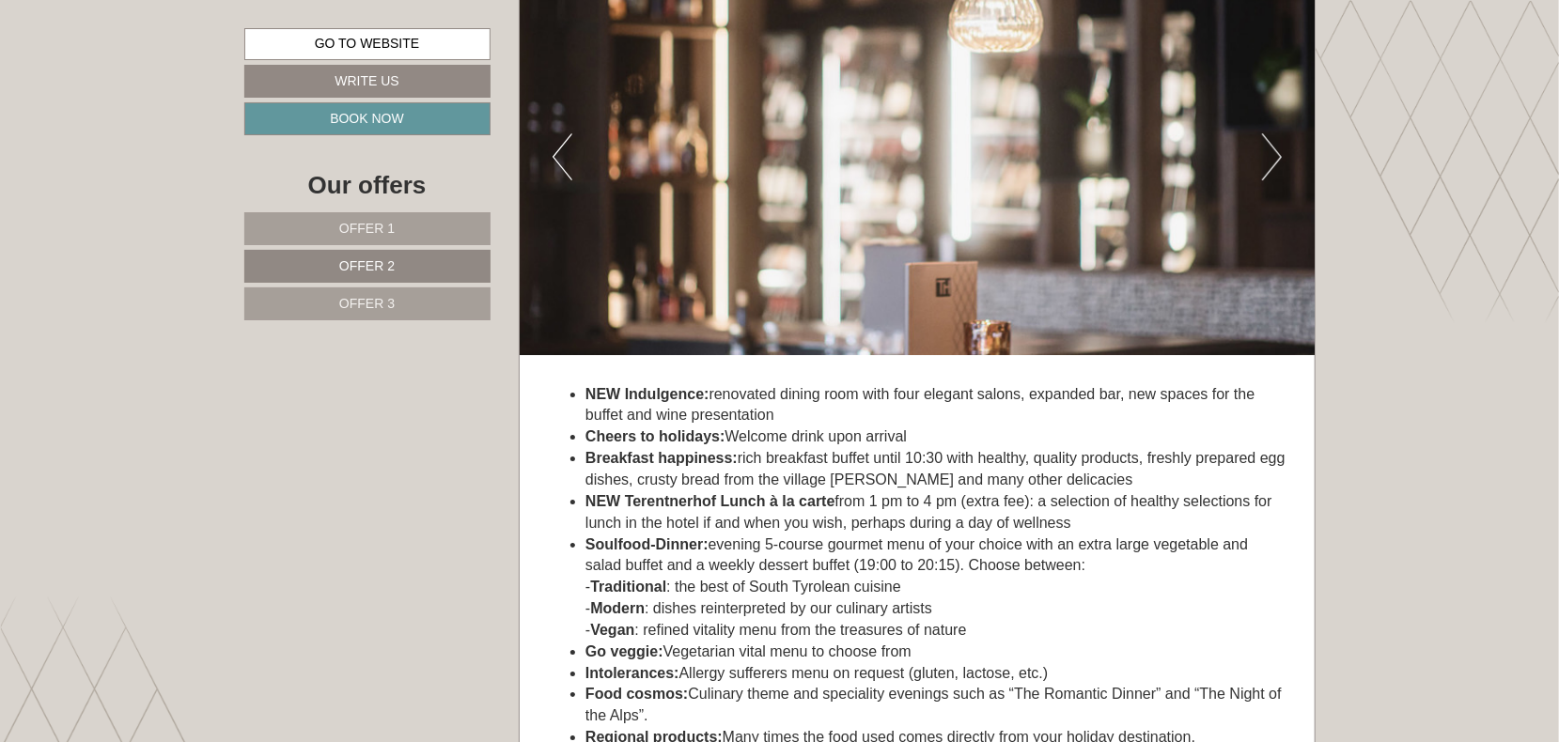
click at [367, 301] on span "Offer 3" at bounding box center [366, 303] width 55 height 15
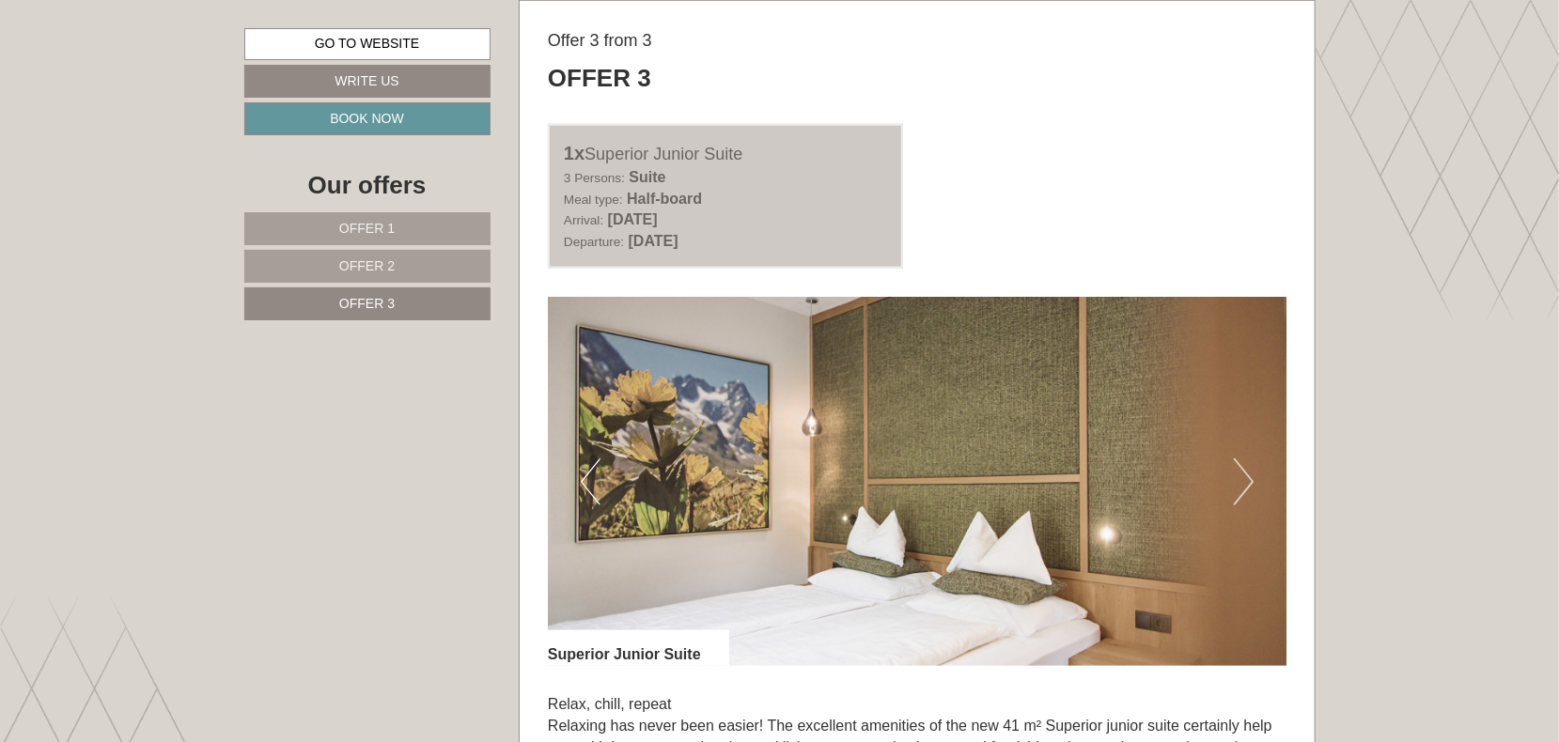
scroll to position [1284, 0]
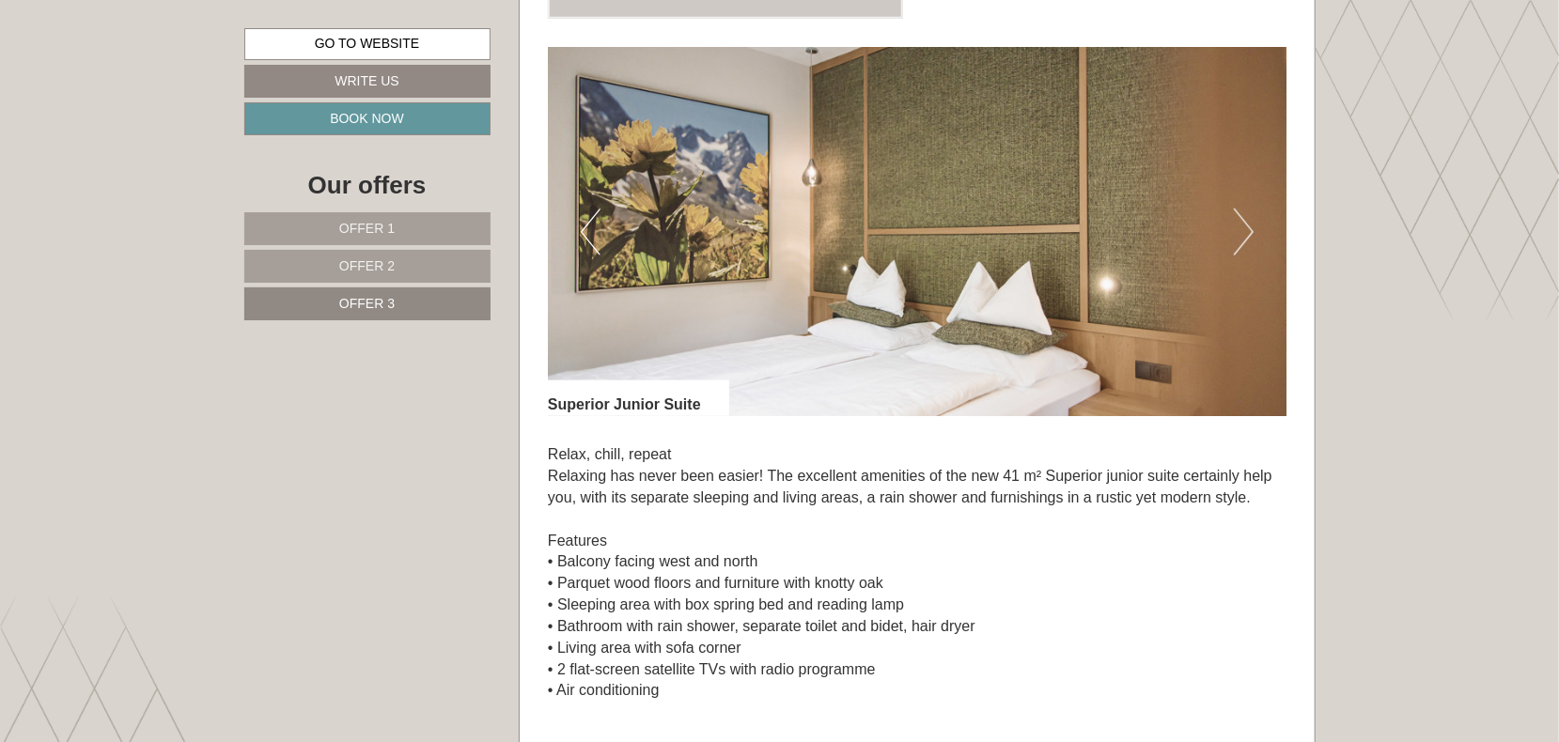
click at [1246, 224] on button "Next" at bounding box center [1244, 232] width 20 height 47
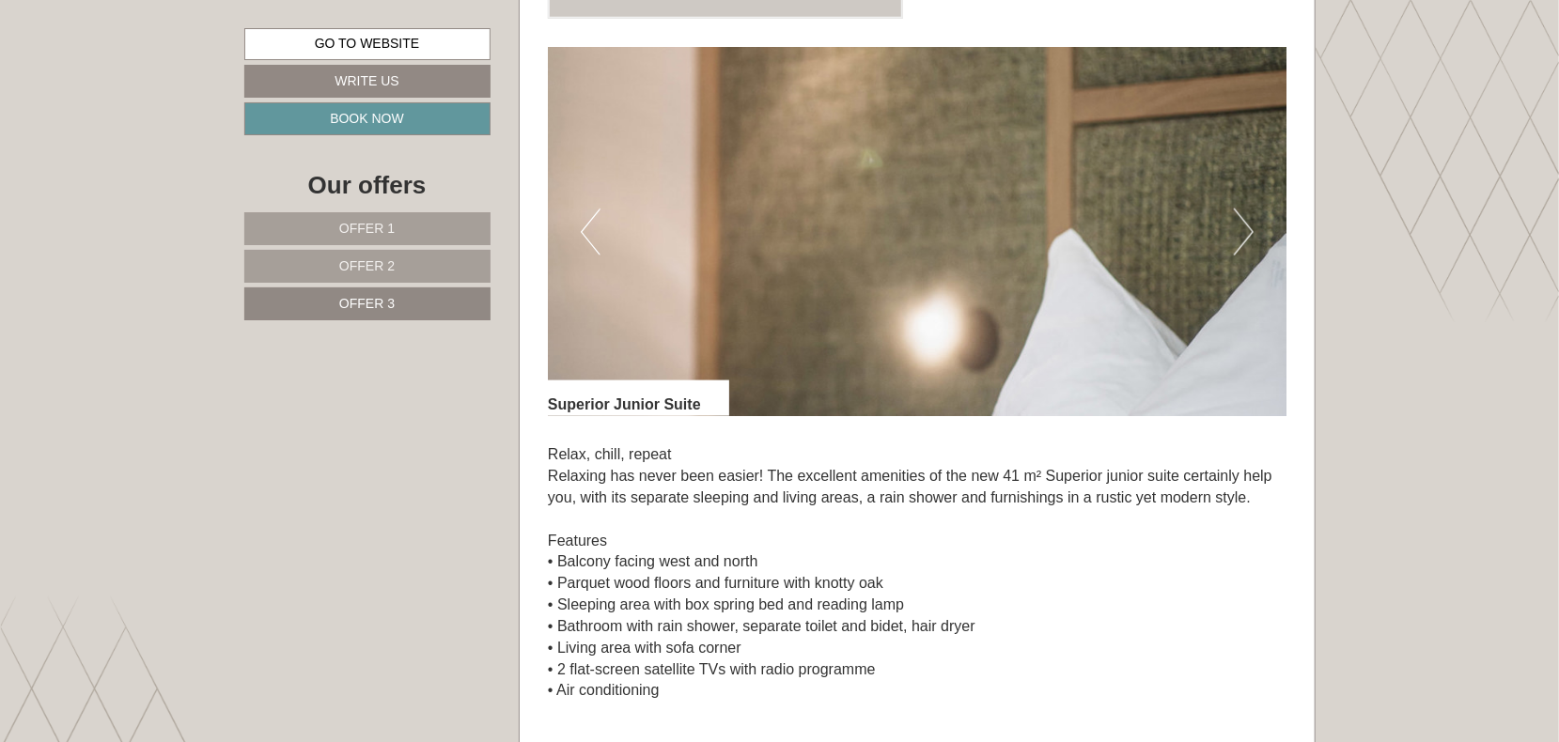
click at [1246, 224] on button "Next" at bounding box center [1244, 232] width 20 height 47
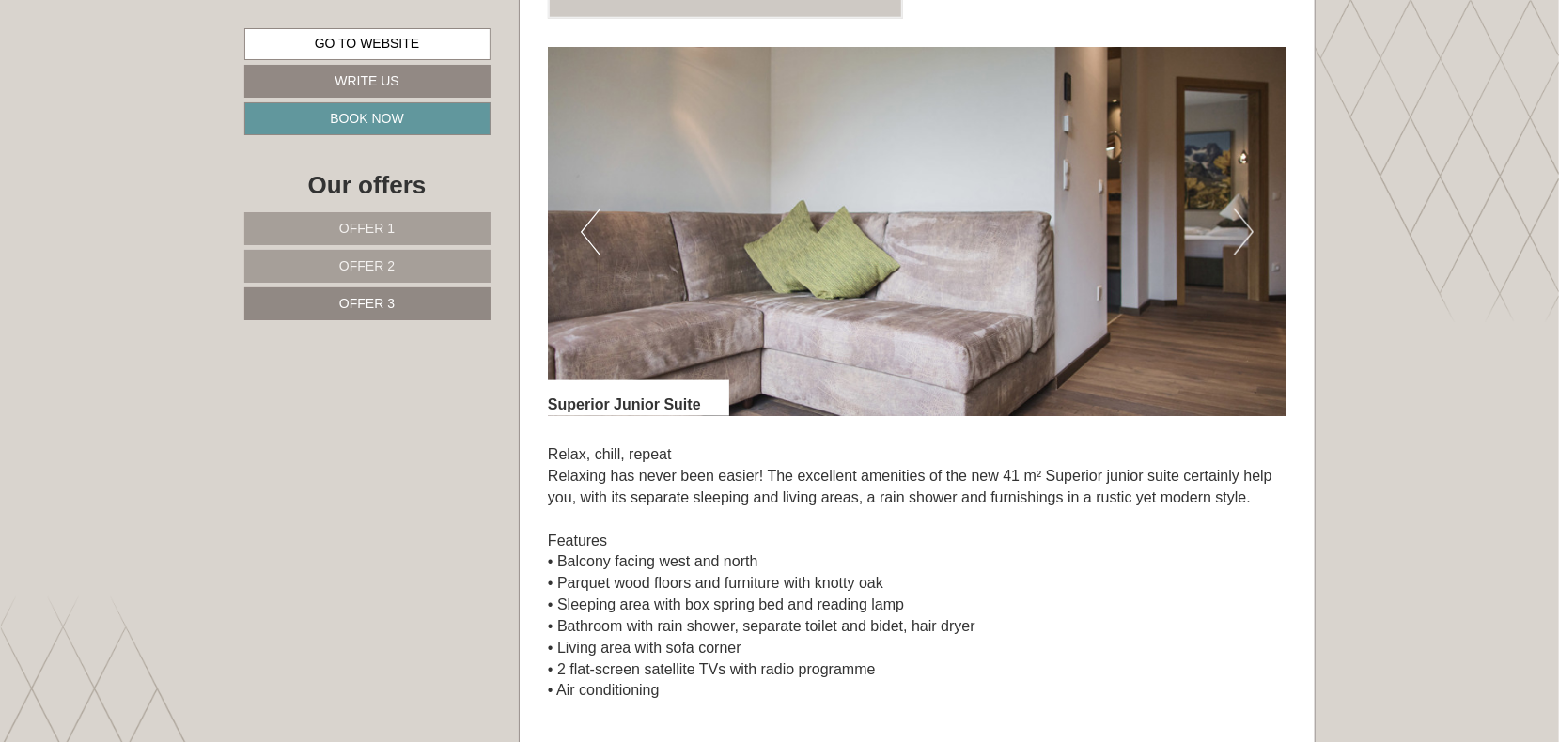
click at [1246, 224] on button "Next" at bounding box center [1244, 232] width 20 height 47
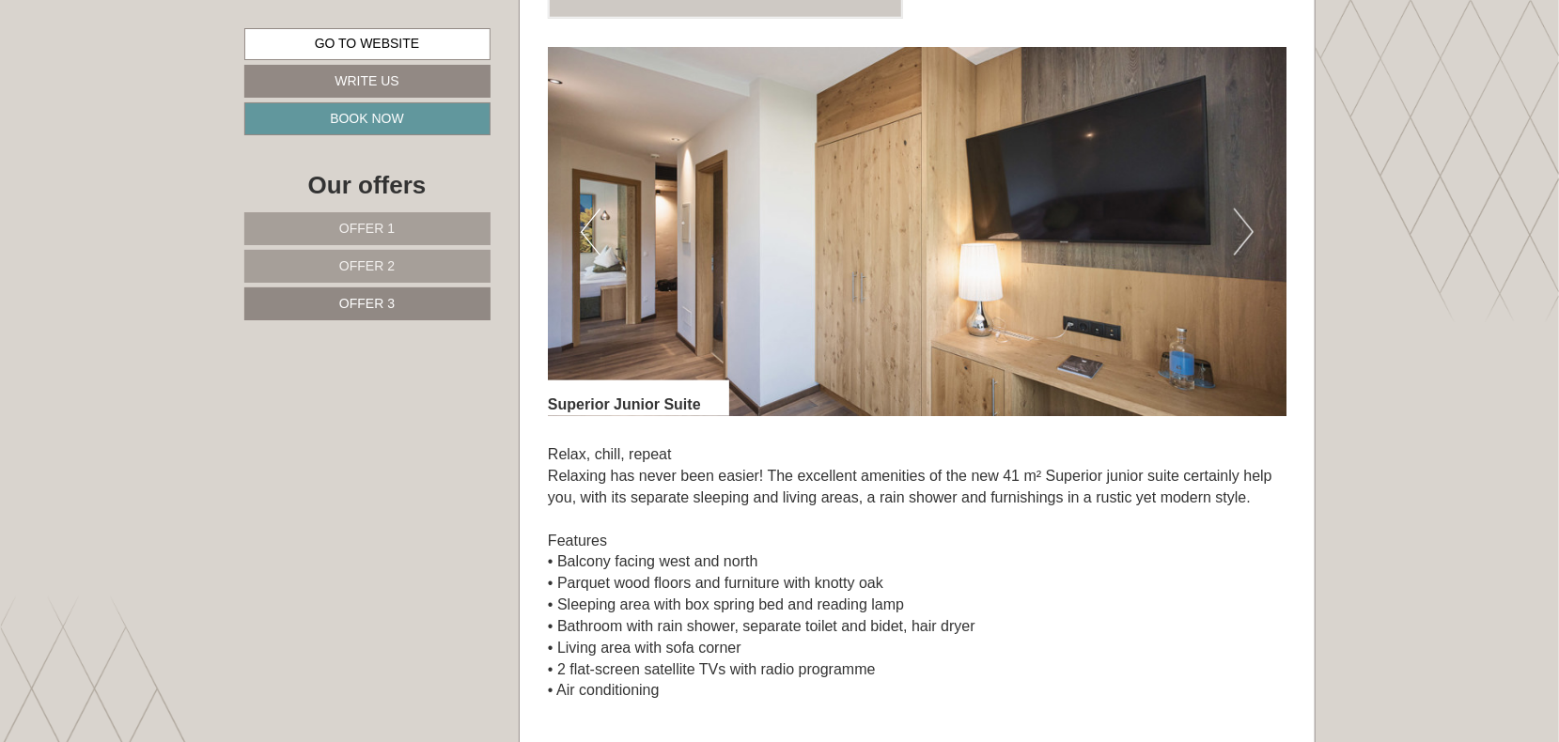
click at [1246, 224] on button "Next" at bounding box center [1244, 232] width 20 height 47
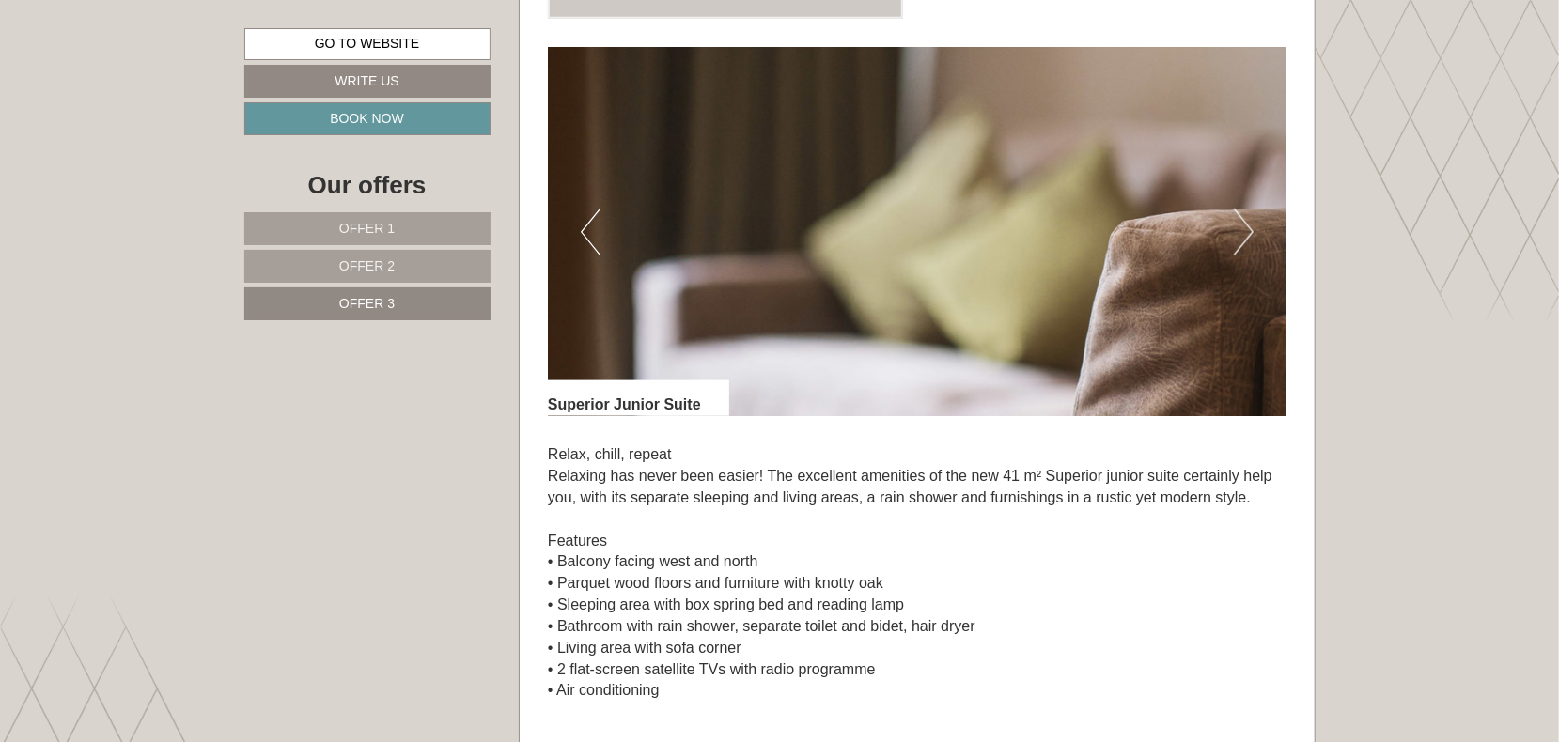
click at [1246, 224] on button "Next" at bounding box center [1244, 232] width 20 height 47
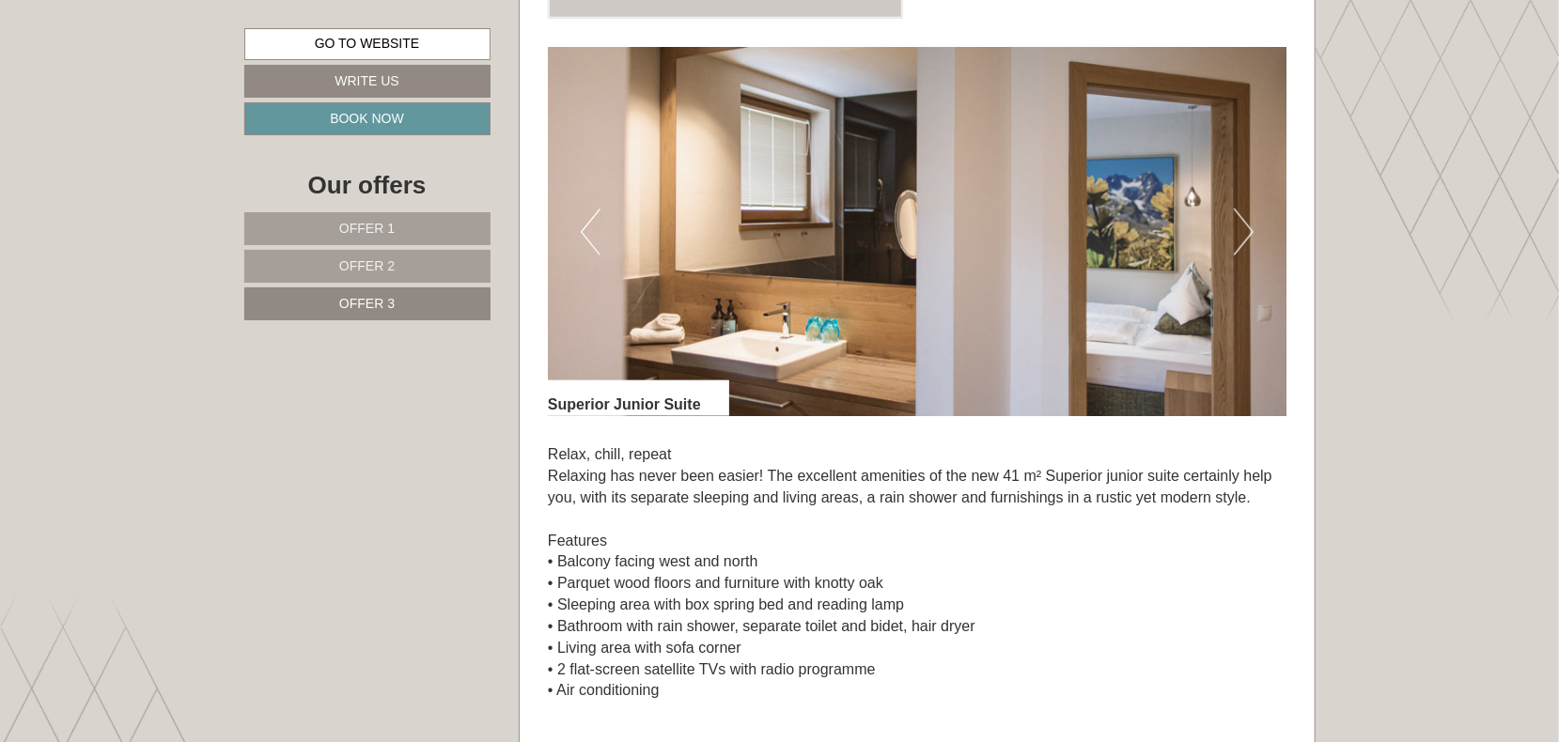
click at [1246, 224] on button "Next" at bounding box center [1244, 232] width 20 height 47
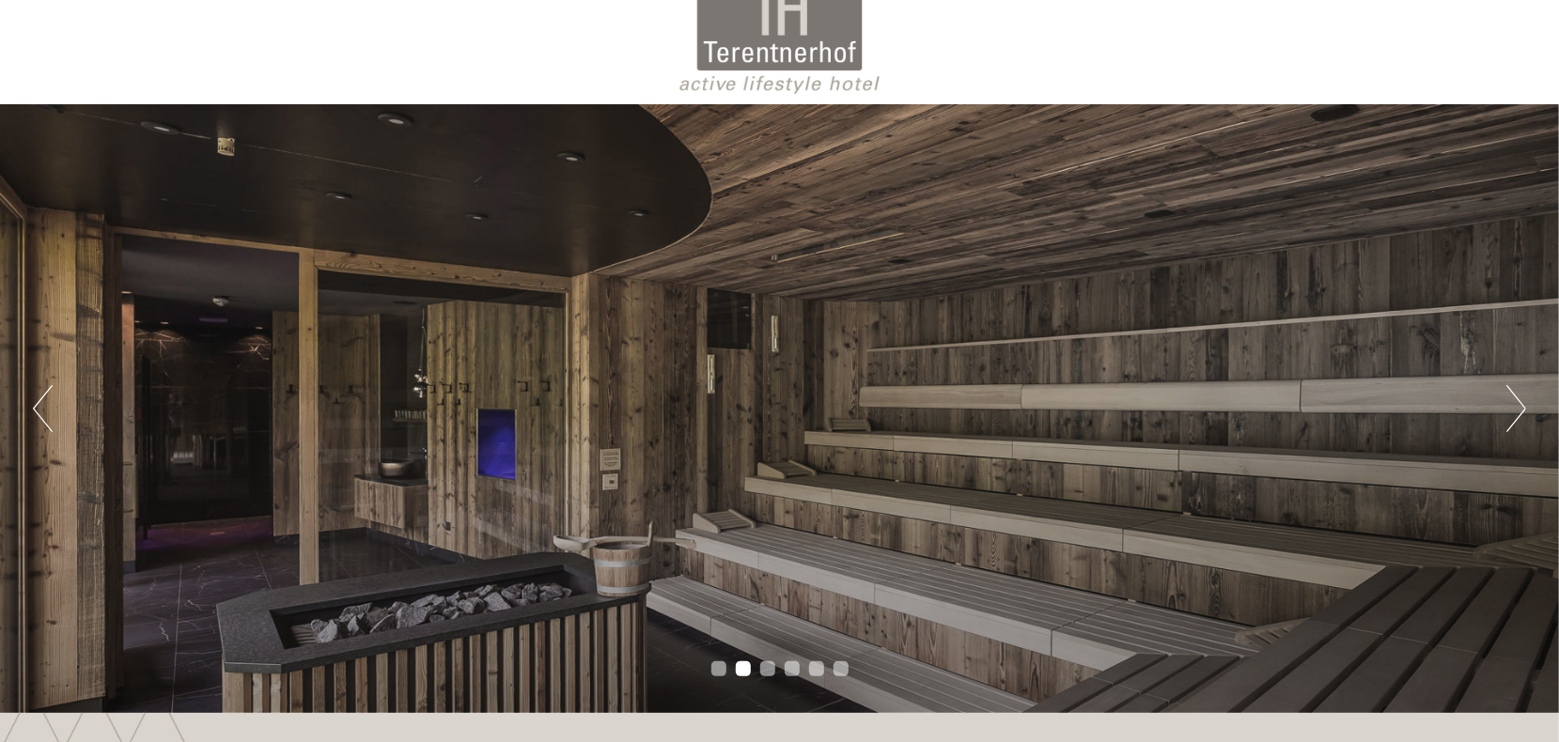
scroll to position [0, 0]
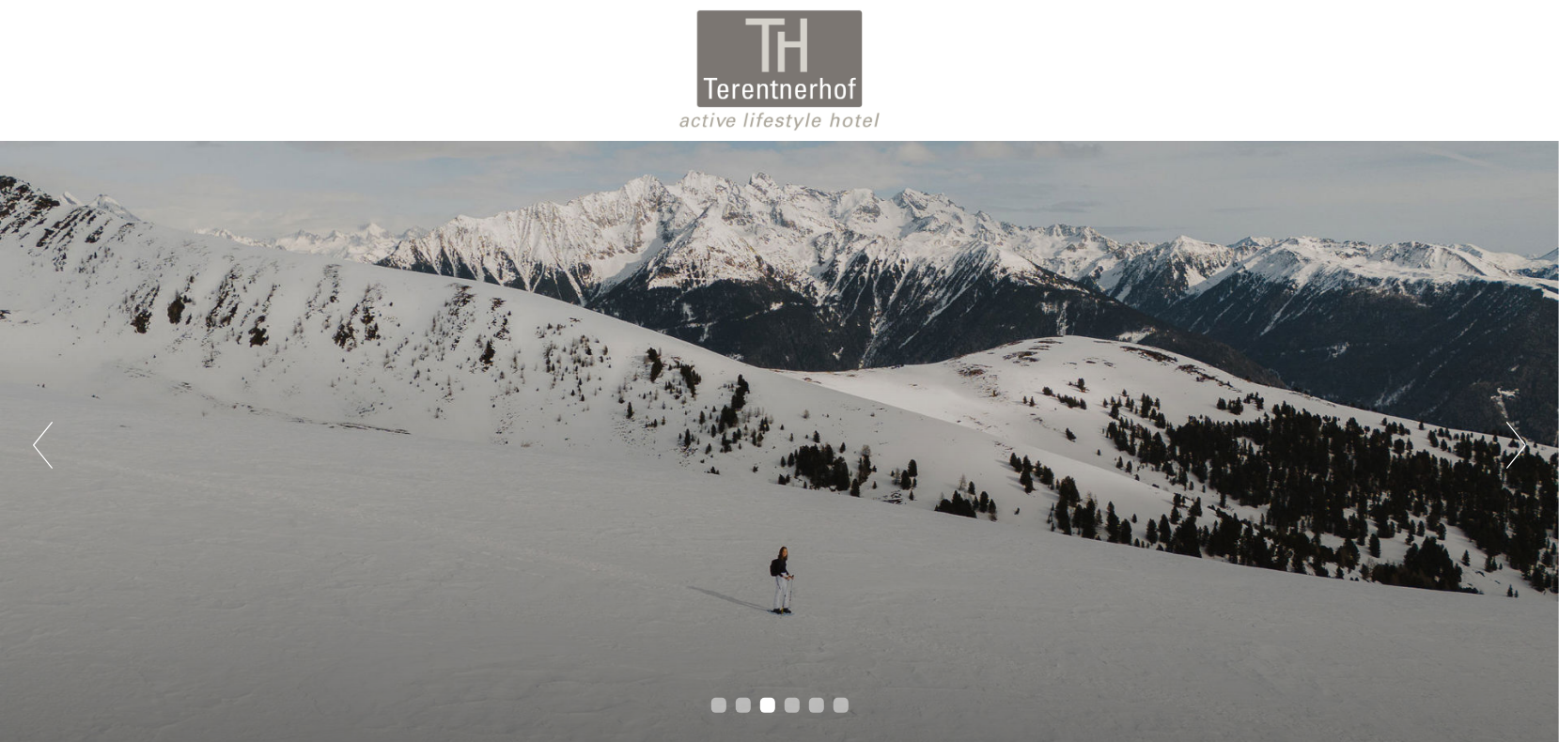
click at [756, 91] on div at bounding box center [780, 70] width 1052 height 122
